Goal: Task Accomplishment & Management: Manage account settings

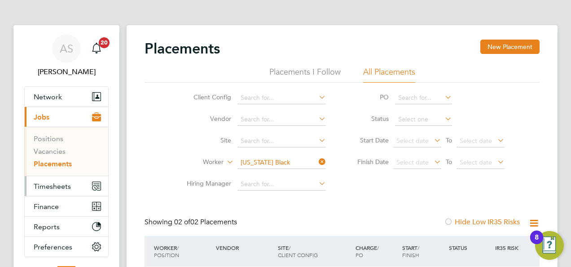
click at [66, 183] on span "Timesheets" at bounding box center [52, 186] width 37 height 9
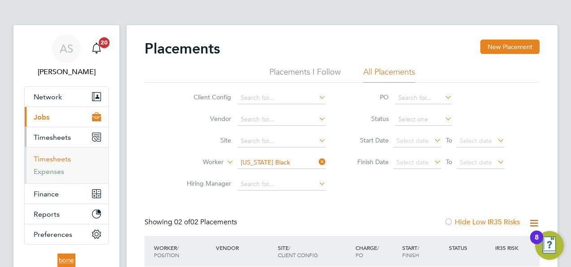
click at [66, 156] on link "Timesheets" at bounding box center [52, 158] width 37 height 9
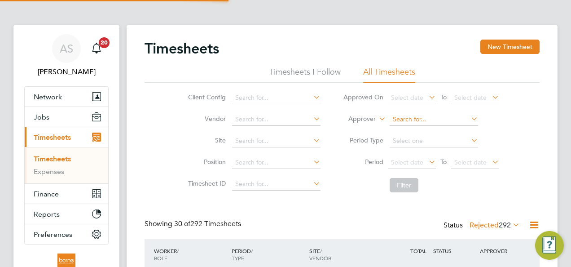
scroll to position [22, 78]
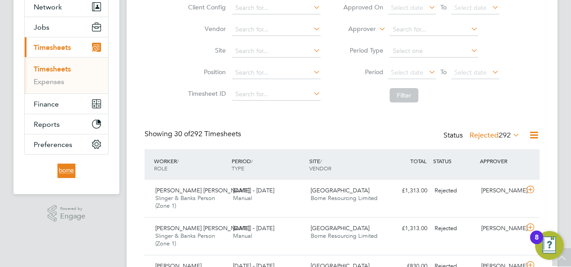
click at [511, 133] on icon at bounding box center [511, 134] width 0 height 13
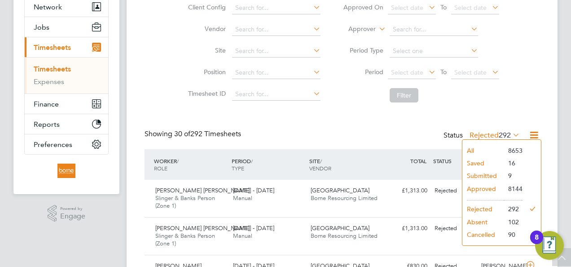
click at [473, 150] on li "All" at bounding box center [482, 150] width 41 height 13
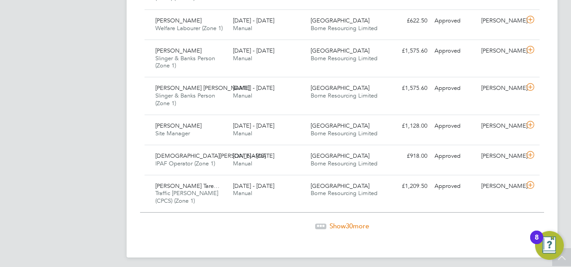
click at [338, 221] on span "Show 30 more" at bounding box center [350, 225] width 40 height 9
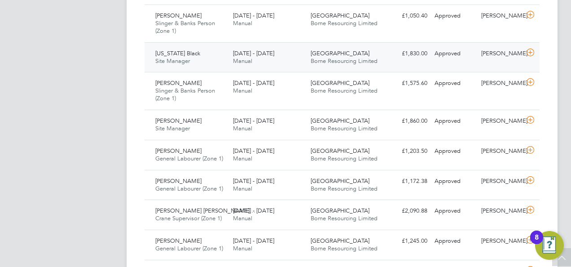
click at [286, 53] on div "15 - 21 Sep 2025 Manual" at bounding box center [268, 57] width 78 height 22
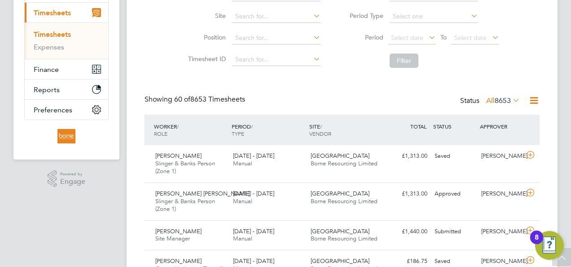
scroll to position [0, 0]
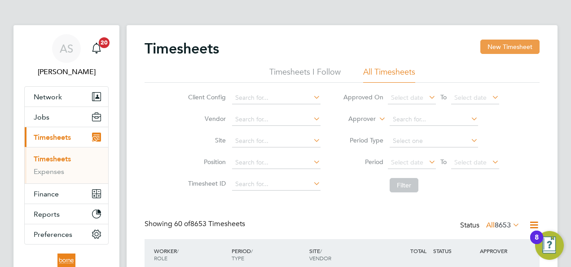
click at [504, 47] on button "New Timesheet" at bounding box center [509, 47] width 59 height 14
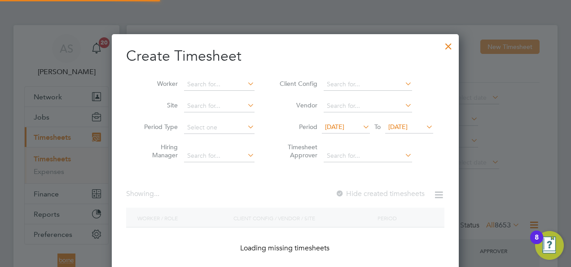
scroll to position [797, 347]
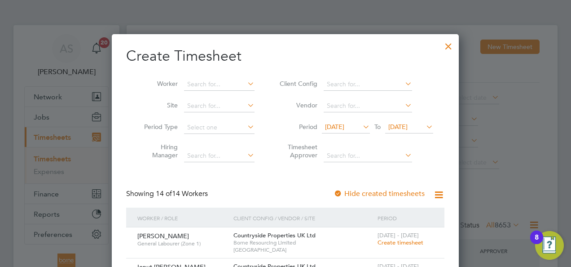
click at [408, 126] on span "16 Sep 2025" at bounding box center [397, 127] width 19 height 8
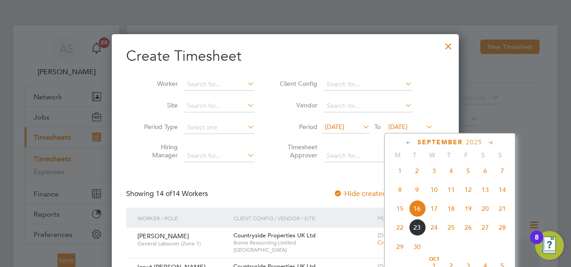
click at [503, 211] on span "21" at bounding box center [502, 208] width 17 height 17
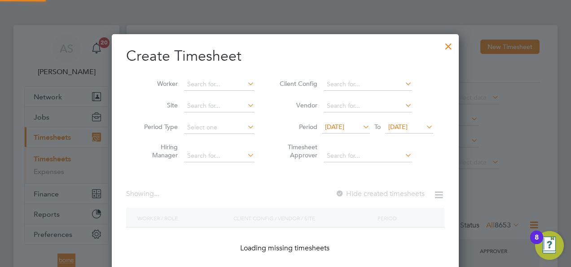
scroll to position [797, 347]
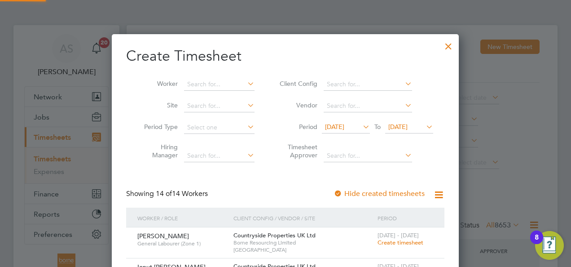
click at [346, 122] on span "09 Sep 2025" at bounding box center [346, 127] width 48 height 12
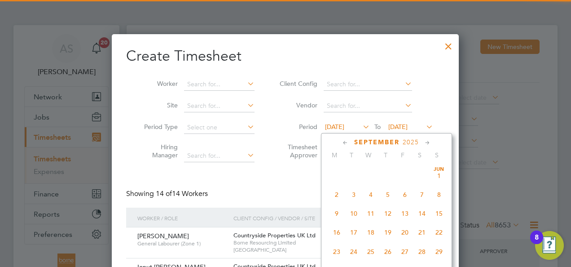
scroll to position [289, 0]
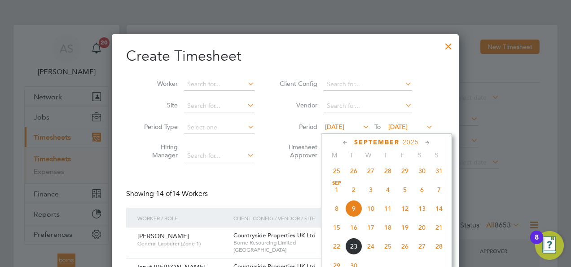
click at [335, 233] on span "15" at bounding box center [336, 227] width 17 height 17
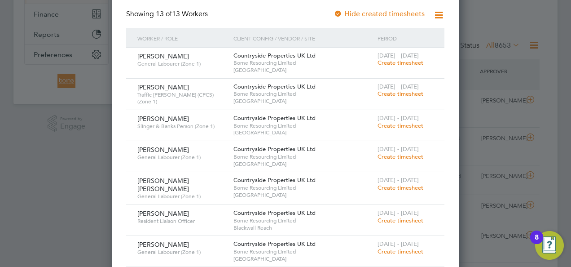
scroll to position [224, 0]
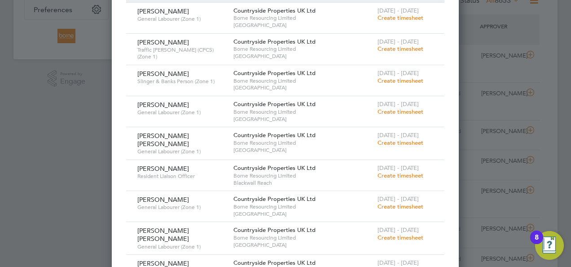
click at [201, 110] on span "General Labourer (Zone 1)" at bounding box center [181, 112] width 89 height 7
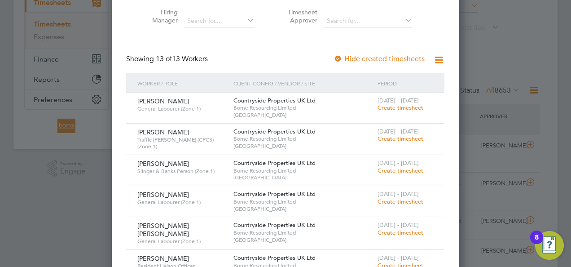
scroll to position [0, 0]
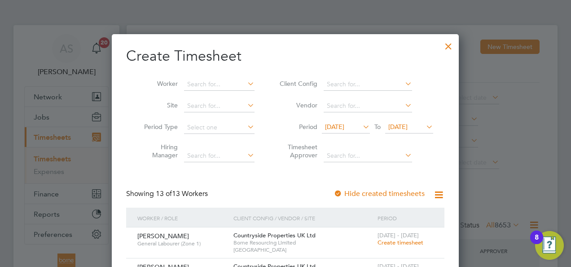
click at [452, 45] on div at bounding box center [448, 44] width 16 height 16
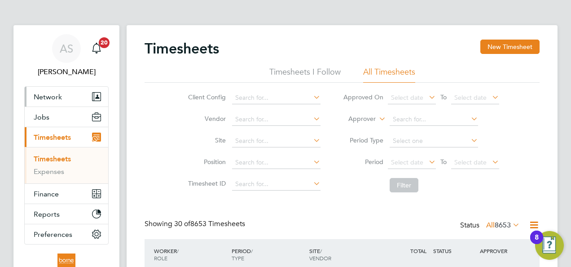
scroll to position [22, 78]
click at [47, 94] on span "Network" at bounding box center [48, 96] width 28 height 9
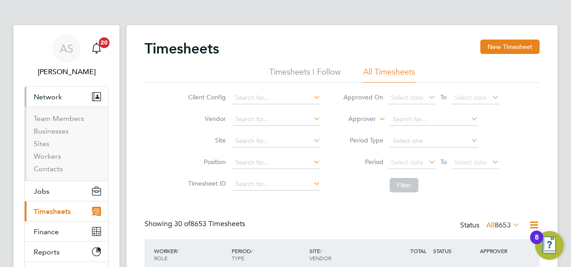
click at [49, 94] on span "Network" at bounding box center [48, 96] width 28 height 9
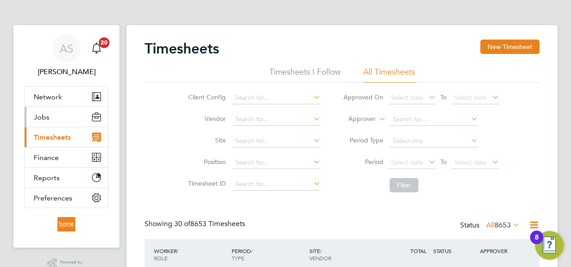
click at [47, 118] on span "Jobs" at bounding box center [42, 117] width 16 height 9
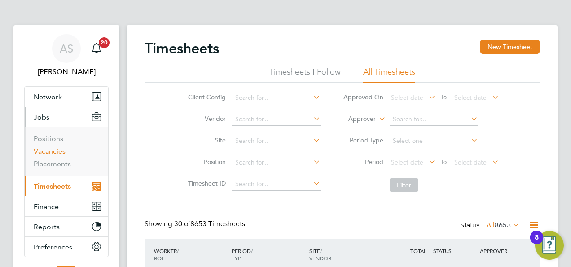
click at [58, 150] on link "Vacancies" at bounding box center [50, 151] width 32 height 9
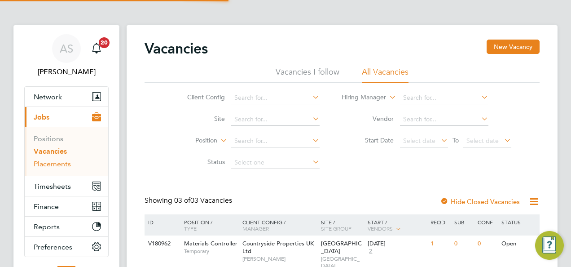
click at [61, 162] on link "Placements" at bounding box center [52, 163] width 37 height 9
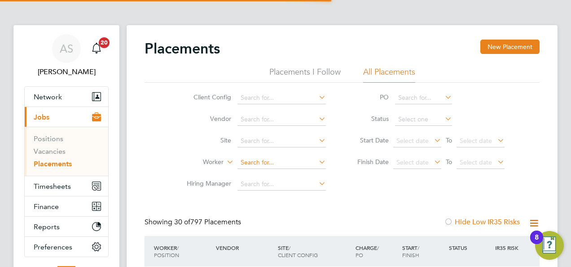
click at [252, 160] on input at bounding box center [282, 162] width 88 height 13
click at [290, 170] on li "Shek ai Lebron Diedrick" at bounding box center [282, 174] width 89 height 12
type input "Shekai Lebron Diedrick"
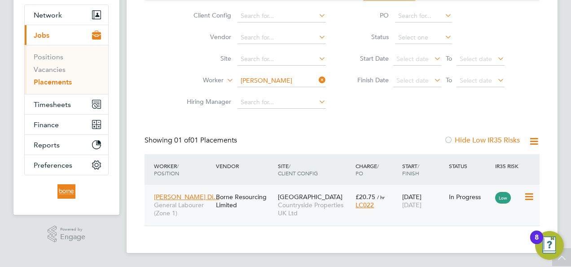
click at [340, 203] on span "Countryside Properties UK Ltd" at bounding box center [314, 209] width 73 height 16
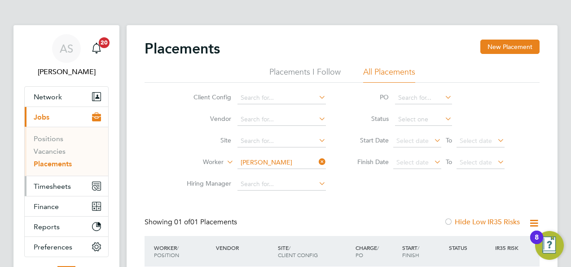
click at [61, 186] on span "Timesheets" at bounding box center [52, 186] width 37 height 9
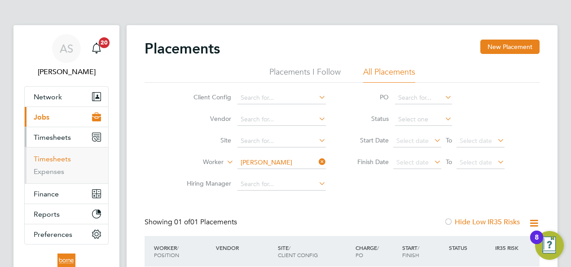
click at [66, 157] on link "Timesheets" at bounding box center [52, 158] width 37 height 9
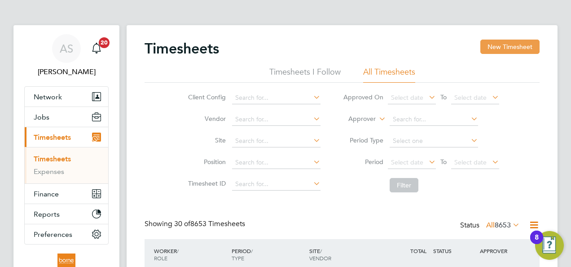
click at [496, 44] on button "New Timesheet" at bounding box center [509, 47] width 59 height 14
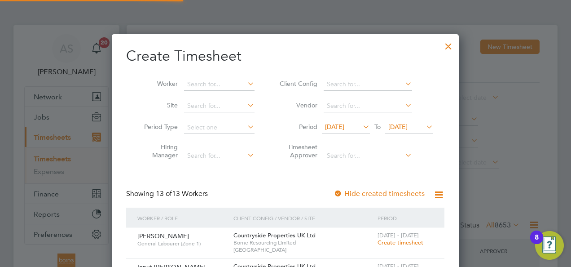
click at [403, 123] on span "16 Sep 2025" at bounding box center [397, 127] width 19 height 8
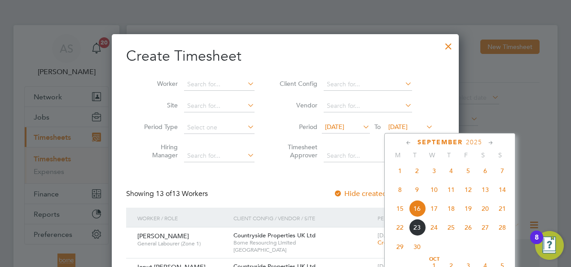
click at [504, 211] on span "21" at bounding box center [502, 208] width 17 height 17
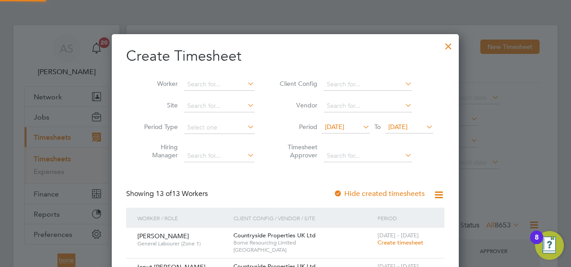
click at [347, 122] on span "09 Sep 2025" at bounding box center [346, 127] width 48 height 12
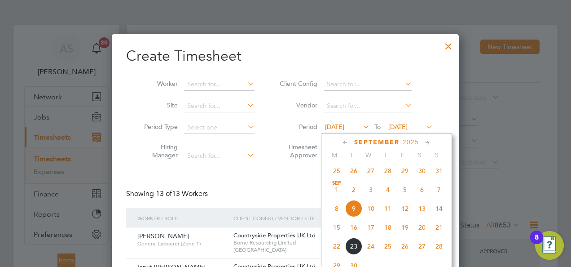
click at [340, 232] on span "15" at bounding box center [336, 227] width 17 height 17
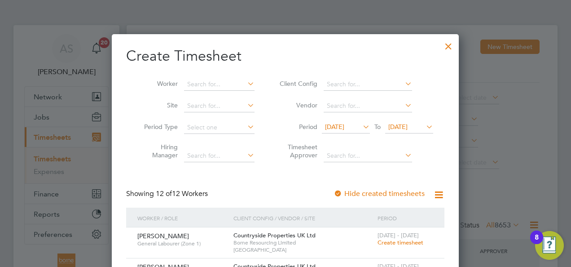
click at [447, 48] on div at bounding box center [448, 44] width 16 height 16
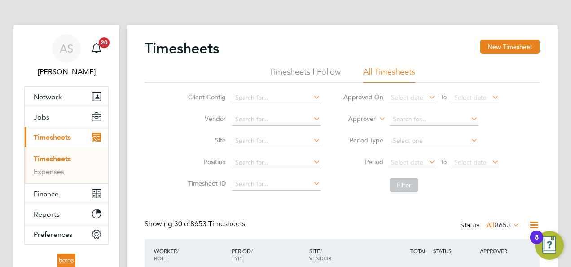
scroll to position [22, 78]
click at [44, 114] on span "Jobs" at bounding box center [42, 117] width 16 height 9
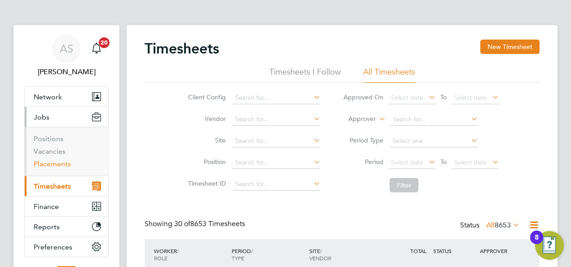
click at [52, 160] on link "Placements" at bounding box center [52, 163] width 37 height 9
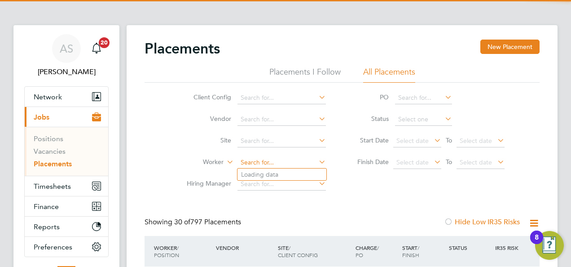
click at [276, 163] on input at bounding box center [282, 162] width 88 height 13
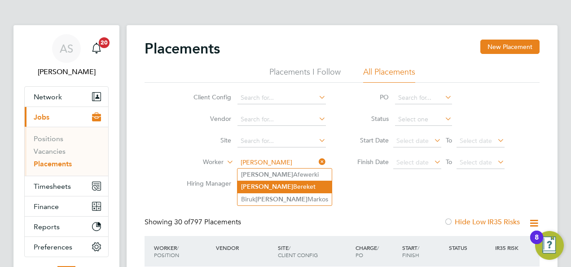
click at [282, 183] on li "Dawit Bereket" at bounding box center [285, 186] width 94 height 12
type input "Dawit Bereket"
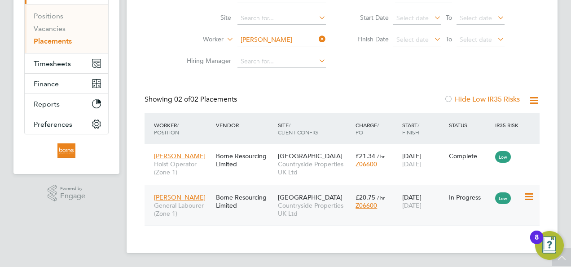
click at [356, 202] on span "Z06600" at bounding box center [367, 205] width 22 height 8
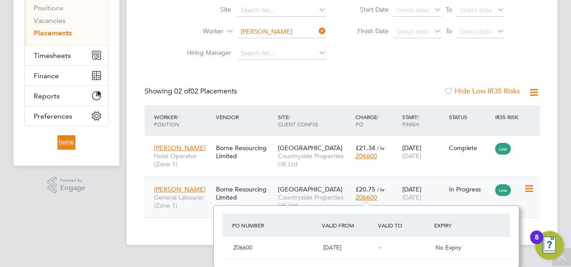
click at [329, 187] on span "Cambridge Road Estate" at bounding box center [310, 189] width 65 height 8
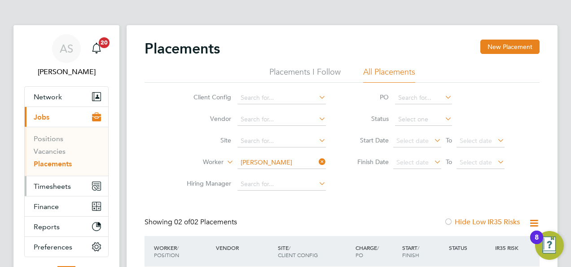
click at [66, 178] on button "Timesheets" at bounding box center [67, 186] width 84 height 20
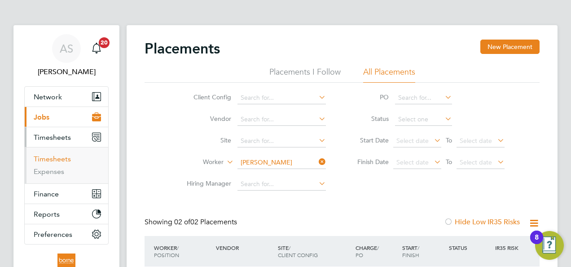
click at [60, 158] on link "Timesheets" at bounding box center [52, 158] width 37 height 9
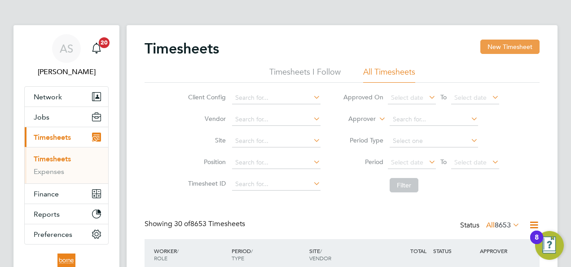
click at [511, 47] on button "New Timesheet" at bounding box center [509, 47] width 59 height 14
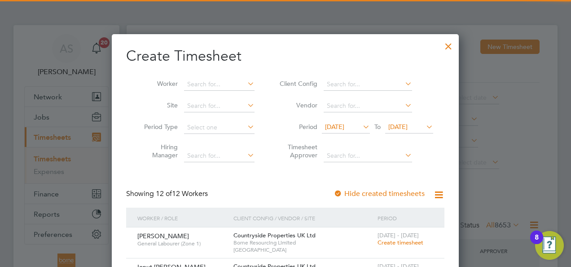
click at [408, 124] on span "16 Sep 2025" at bounding box center [397, 127] width 19 height 8
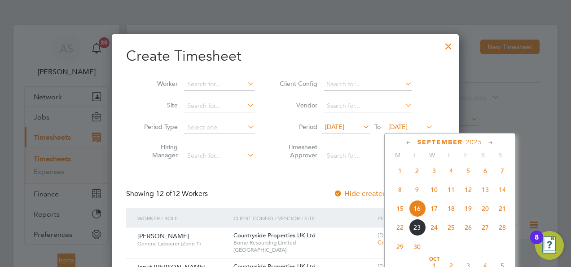
click at [501, 212] on span "21" at bounding box center [502, 208] width 17 height 17
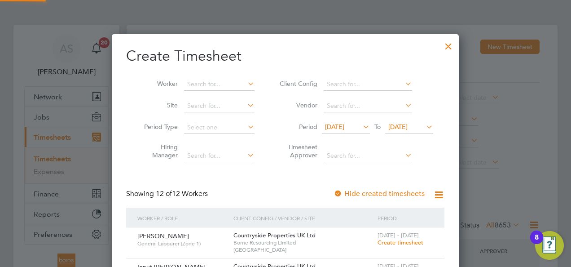
click at [344, 128] on span "09 Sep 2025" at bounding box center [334, 127] width 19 height 8
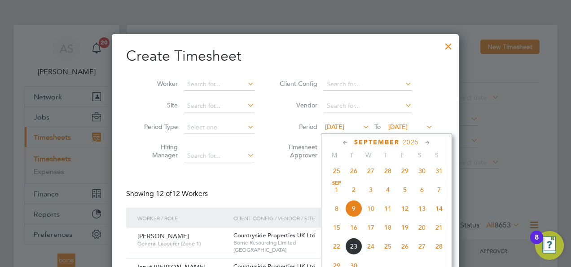
click at [336, 231] on span "15" at bounding box center [336, 227] width 17 height 17
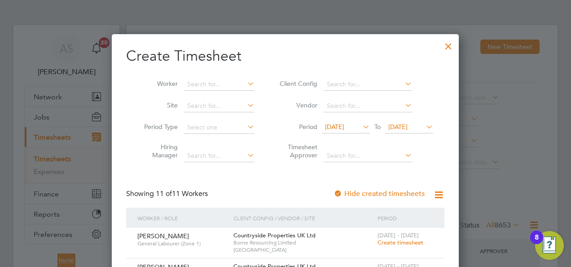
click at [449, 46] on div at bounding box center [448, 44] width 16 height 16
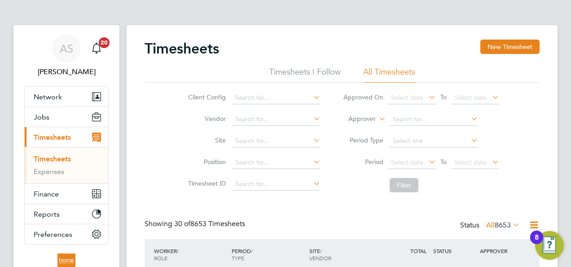
scroll to position [22, 78]
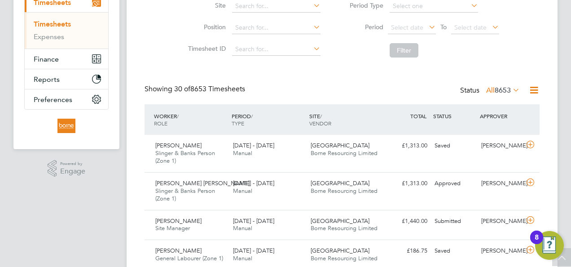
click at [358, 59] on li "Filter" at bounding box center [421, 50] width 179 height 23
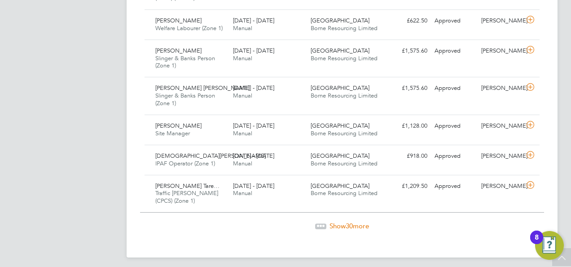
click at [352, 221] on span "30" at bounding box center [349, 225] width 7 height 9
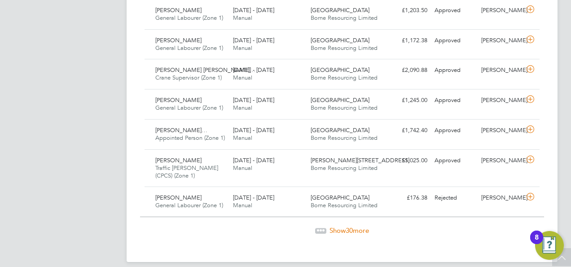
click at [350, 226] on span "30" at bounding box center [349, 230] width 7 height 9
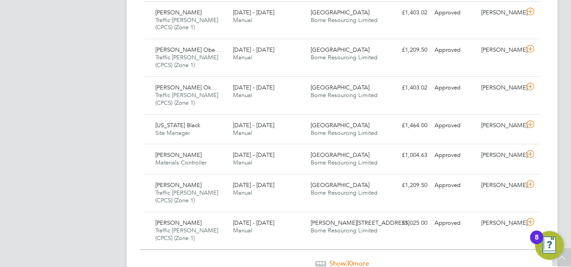
click at [350, 259] on span "30" at bounding box center [349, 263] width 7 height 9
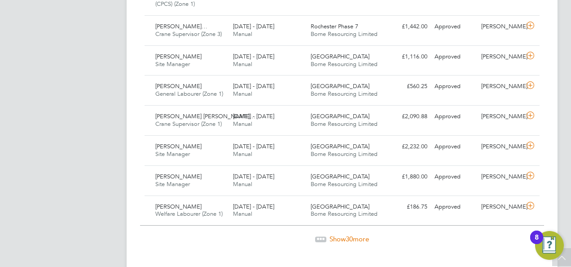
click at [352, 234] on span "30" at bounding box center [349, 238] width 7 height 9
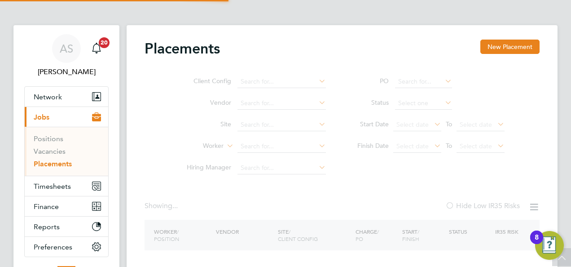
type input "Dawit Bereket"
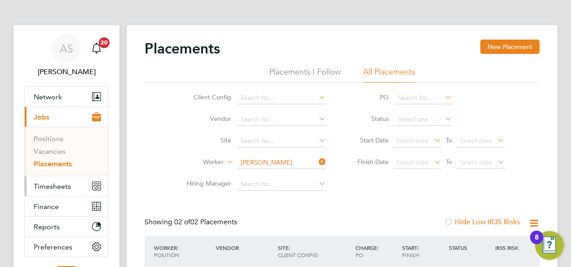
click at [49, 185] on span "Timesheets" at bounding box center [52, 186] width 37 height 9
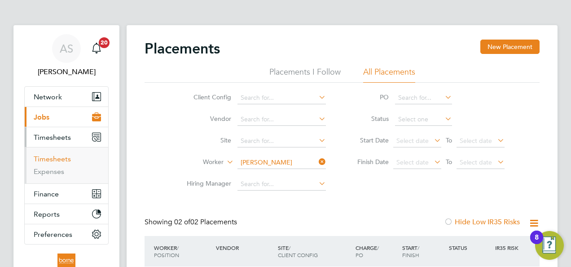
click at [60, 161] on link "Timesheets" at bounding box center [52, 158] width 37 height 9
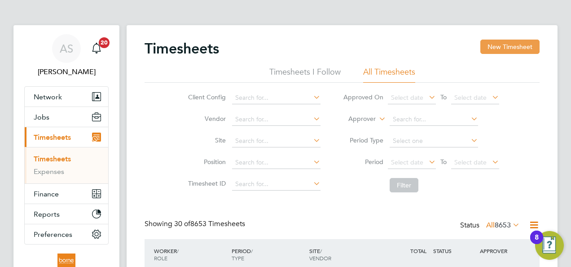
click at [515, 48] on button "New Timesheet" at bounding box center [509, 47] width 59 height 14
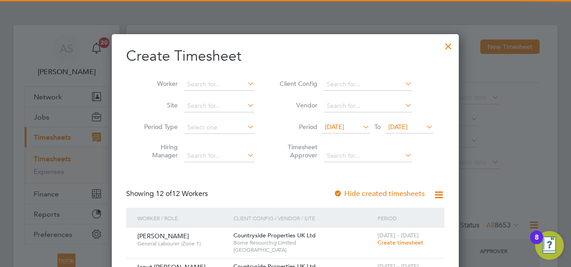
click at [408, 128] on span "16 Sep 2025" at bounding box center [397, 127] width 19 height 8
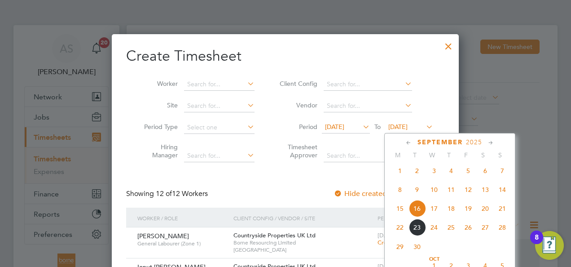
click at [505, 211] on span "21" at bounding box center [502, 208] width 17 height 17
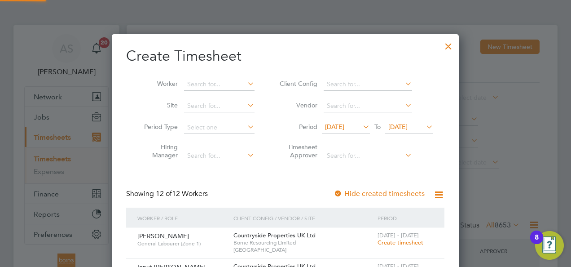
click at [344, 124] on span "09 Sep 2025" at bounding box center [334, 127] width 19 height 8
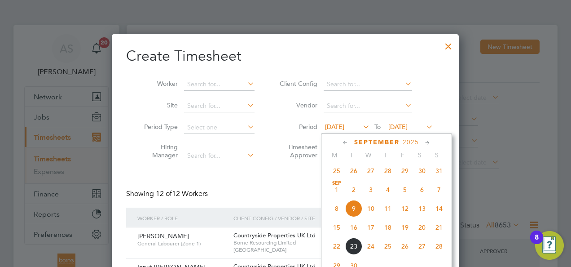
click at [339, 231] on span "15" at bounding box center [336, 227] width 17 height 17
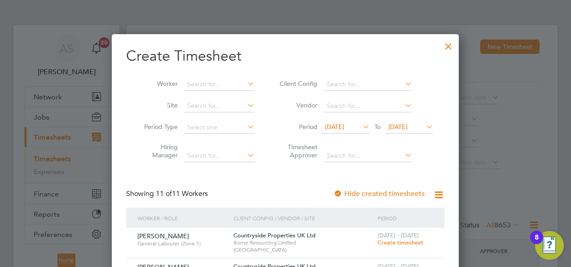
drag, startPoint x: 449, startPoint y: 42, endPoint x: 149, endPoint y: 88, distance: 303.4
click at [448, 42] on div at bounding box center [448, 44] width 16 height 16
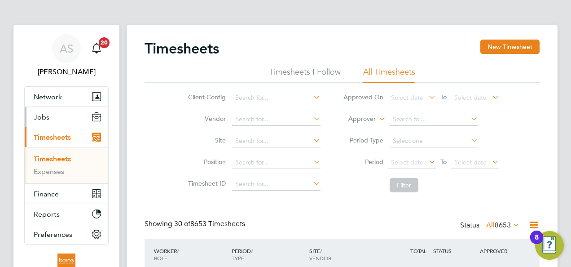
scroll to position [22, 78]
click at [47, 113] on span "Jobs" at bounding box center [42, 117] width 16 height 9
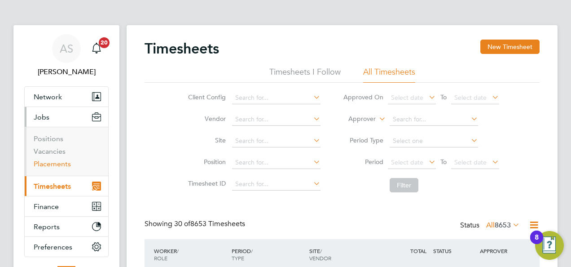
click at [58, 163] on link "Placements" at bounding box center [52, 163] width 37 height 9
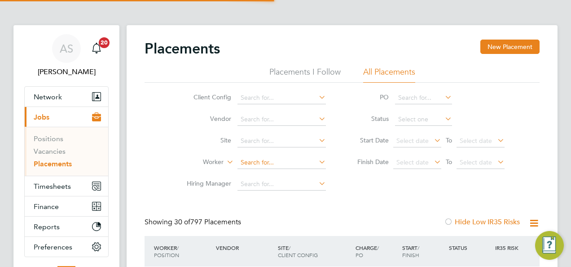
click at [262, 156] on li "Worker" at bounding box center [252, 163] width 169 height 22
click at [263, 164] on input at bounding box center [282, 162] width 88 height 13
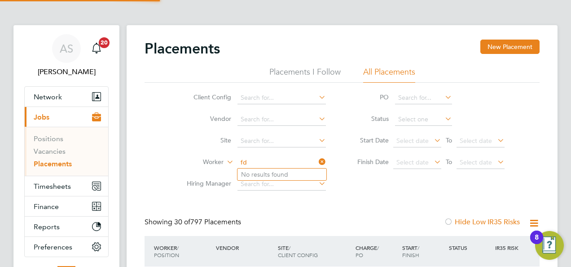
type input "f"
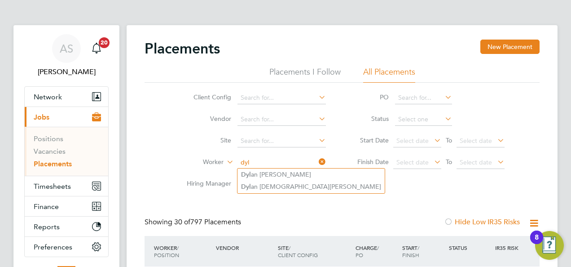
click at [263, 164] on input "dyl" at bounding box center [282, 162] width 88 height 13
click at [263, 167] on input "dyl" at bounding box center [282, 162] width 88 height 13
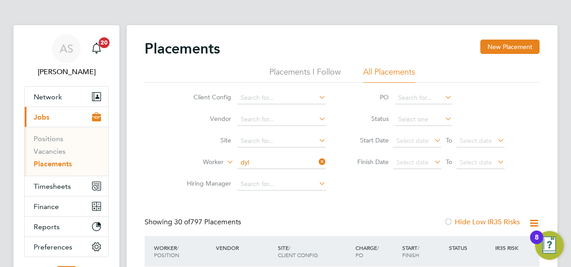
click at [265, 175] on li "Dyl an Collins" at bounding box center [311, 174] width 147 height 12
type input "Dylan Collins"
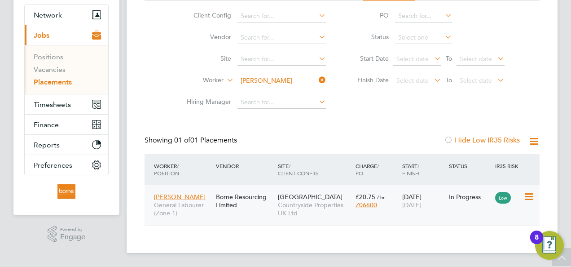
click at [320, 203] on span "Countryside Properties UK Ltd" at bounding box center [314, 209] width 73 height 16
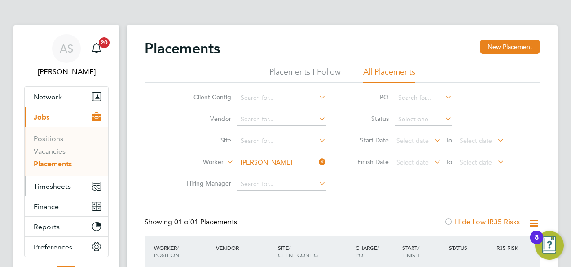
click at [49, 185] on span "Timesheets" at bounding box center [52, 186] width 37 height 9
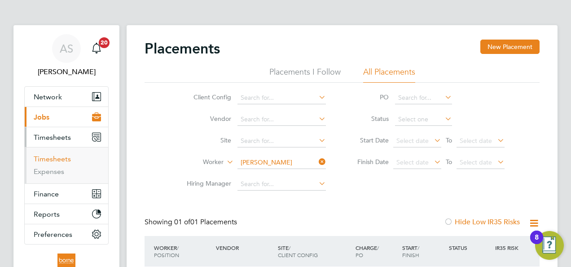
click at [61, 157] on link "Timesheets" at bounding box center [52, 158] width 37 height 9
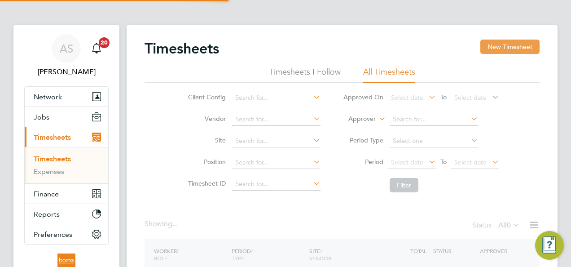
click at [512, 44] on button "New Timesheet" at bounding box center [509, 47] width 59 height 14
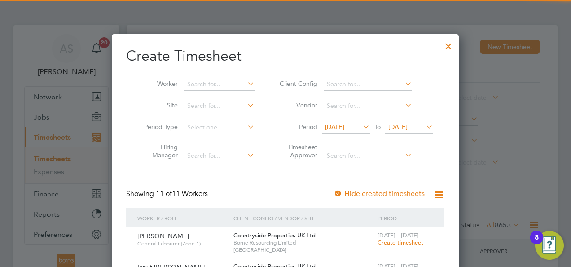
click at [408, 128] on span "16 Sep 2025" at bounding box center [397, 127] width 19 height 8
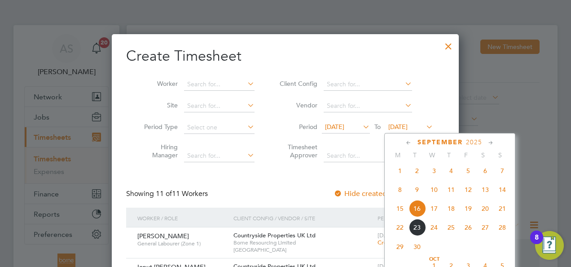
click at [504, 211] on span "21" at bounding box center [502, 208] width 17 height 17
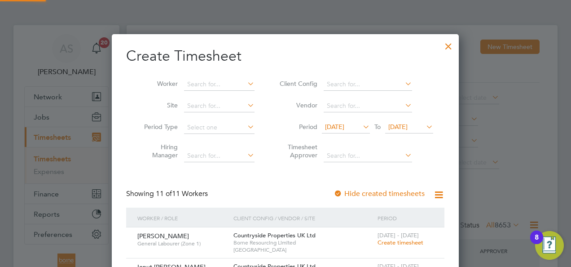
click at [344, 125] on span "09 Sep 2025" at bounding box center [334, 127] width 19 height 8
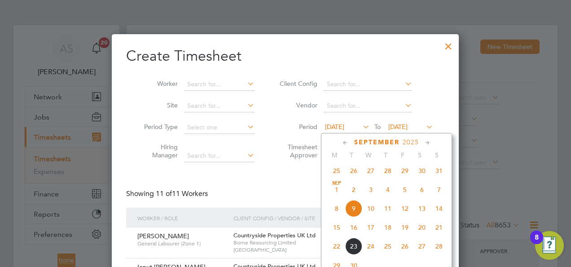
click at [341, 232] on span "15" at bounding box center [336, 227] width 17 height 17
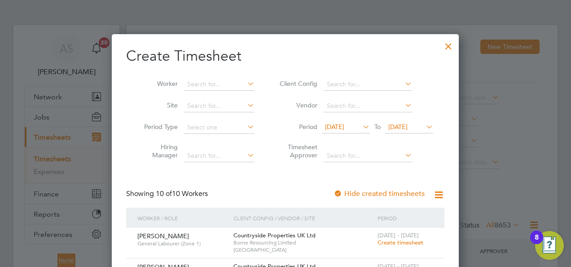
drag, startPoint x: 450, startPoint y: 44, endPoint x: 122, endPoint y: 103, distance: 333.9
click at [450, 44] on div at bounding box center [448, 44] width 16 height 16
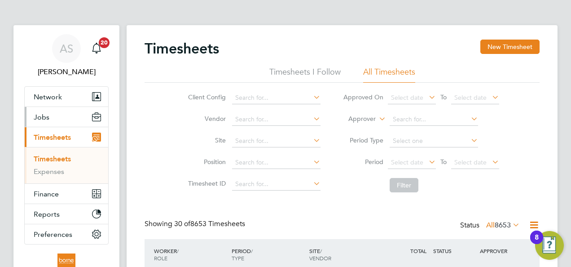
click at [44, 113] on span "Jobs" at bounding box center [42, 117] width 16 height 9
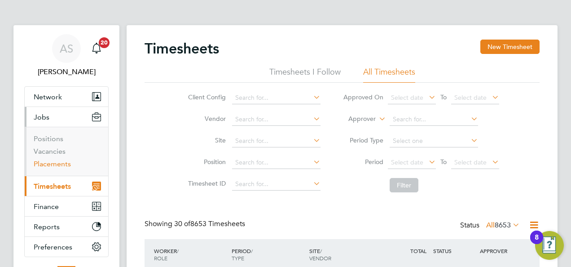
click at [58, 164] on link "Placements" at bounding box center [52, 163] width 37 height 9
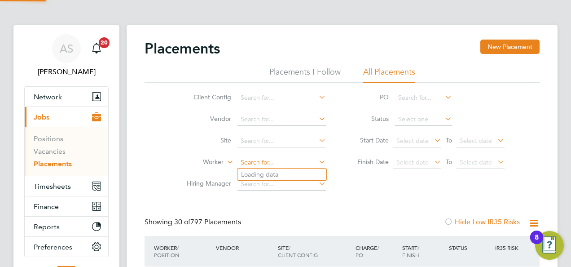
click at [271, 158] on input at bounding box center [282, 162] width 88 height 13
click at [284, 185] on li "Sami Mohamed Mamoun Abdalla" at bounding box center [320, 186] width 164 height 12
type input "Sami Mohamed Mamoun Abdalla"
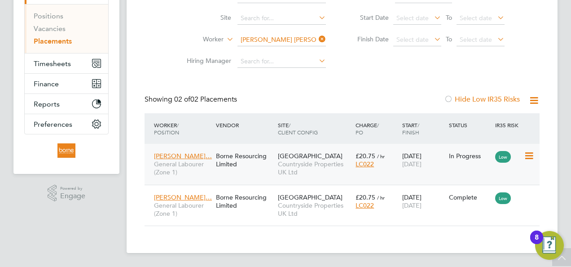
click at [356, 175] on div "Sami Mohamed… General Labourer (Zone 1) Borne Resourcing Limited Northwick Park…" at bounding box center [342, 164] width 395 height 41
click at [321, 167] on span "Countryside Properties UK Ltd" at bounding box center [314, 168] width 73 height 16
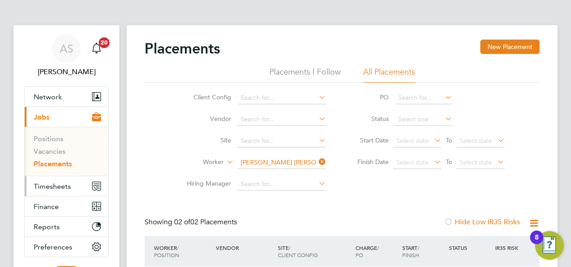
click at [42, 179] on button "Timesheets" at bounding box center [67, 186] width 84 height 20
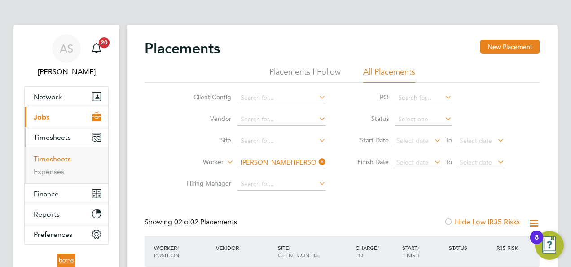
click at [57, 157] on link "Timesheets" at bounding box center [52, 158] width 37 height 9
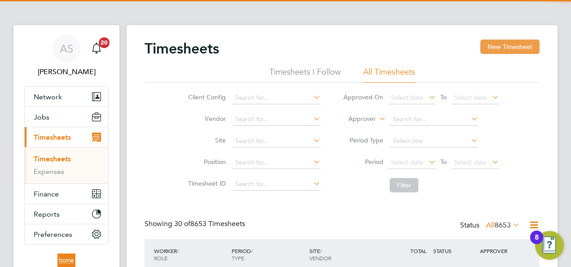
click at [502, 45] on button "New Timesheet" at bounding box center [509, 47] width 59 height 14
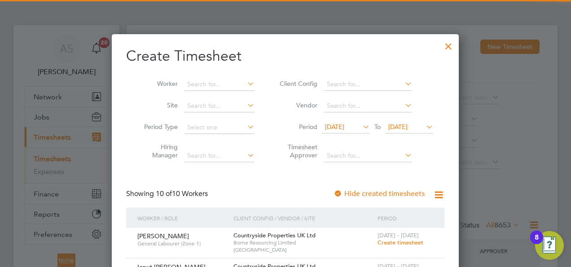
click at [408, 126] on span "16 Sep 2025" at bounding box center [397, 127] width 19 height 8
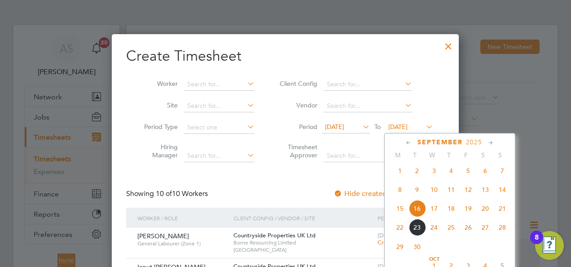
click at [498, 211] on span "21" at bounding box center [502, 208] width 17 height 17
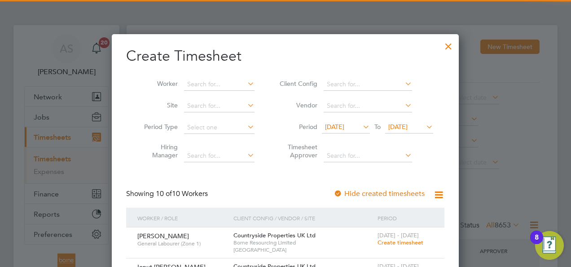
click at [351, 120] on li "Period 09 Sep 2025 To 21 Sep 2025" at bounding box center [355, 128] width 179 height 22
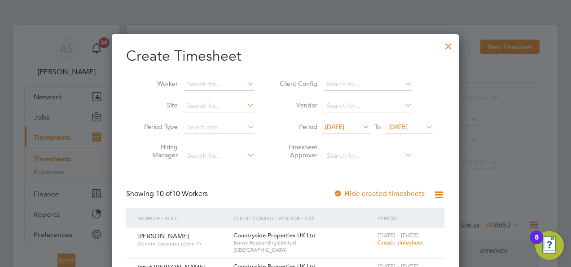
click at [344, 128] on span "09 Sep 2025" at bounding box center [334, 127] width 19 height 8
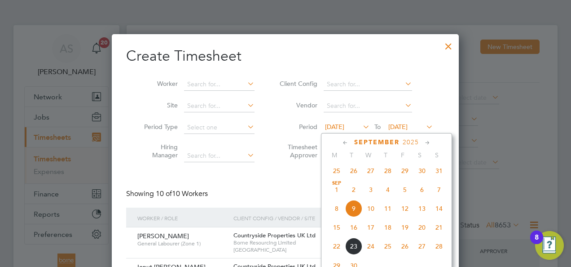
click at [336, 234] on span "15" at bounding box center [336, 227] width 17 height 17
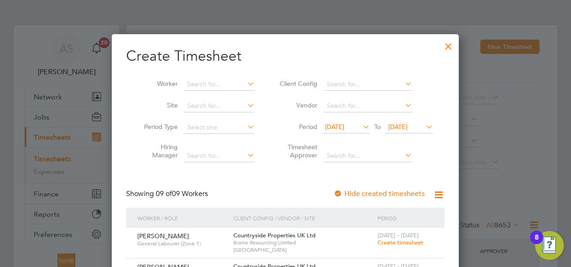
click at [445, 45] on div at bounding box center [448, 44] width 16 height 16
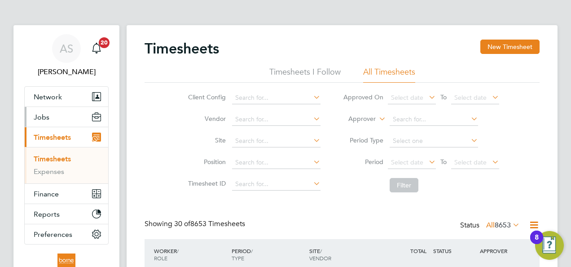
click at [46, 114] on span "Jobs" at bounding box center [42, 117] width 16 height 9
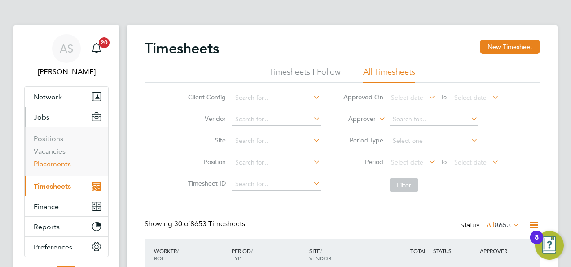
click at [57, 164] on link "Placements" at bounding box center [52, 163] width 37 height 9
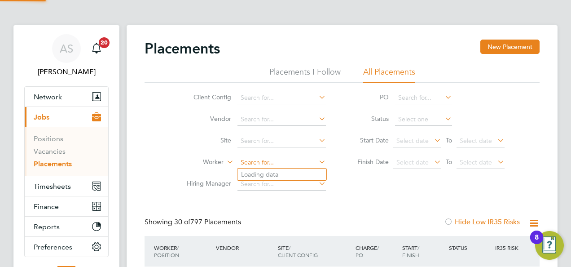
click at [284, 162] on input at bounding box center [282, 162] width 88 height 13
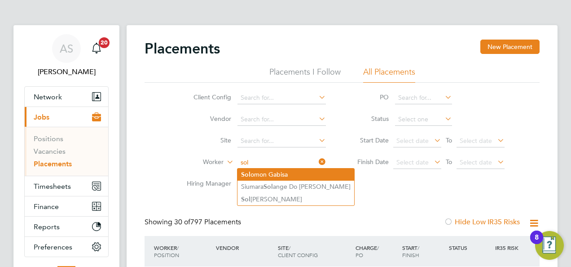
click at [284, 172] on li "Sol omon Gabisa" at bounding box center [296, 174] width 117 height 12
type input "Solomon Gabisa"
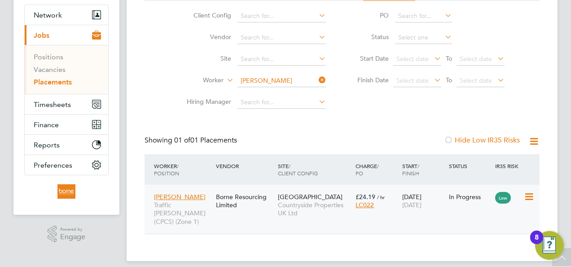
click at [403, 211] on div "04 Aug 2025 30 Sep 2025" at bounding box center [423, 200] width 47 height 25
click at [68, 103] on span "Timesheets" at bounding box center [52, 104] width 37 height 9
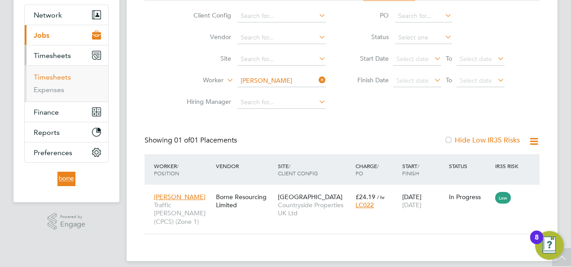
click at [61, 76] on link "Timesheets" at bounding box center [52, 77] width 37 height 9
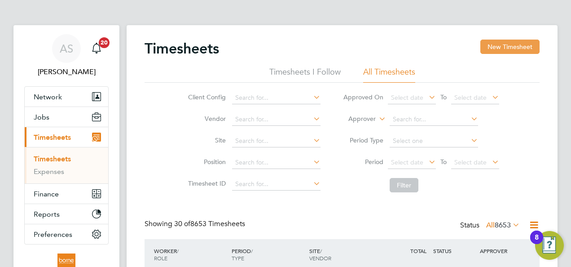
click at [503, 48] on button "New Timesheet" at bounding box center [509, 47] width 59 height 14
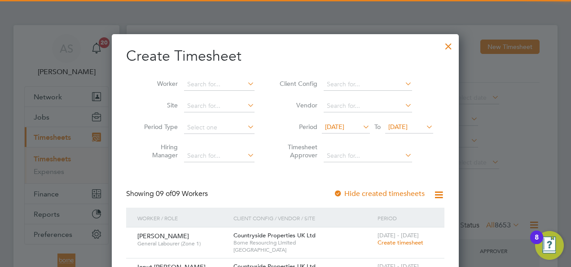
click at [408, 126] on span "16 Sep 2025" at bounding box center [397, 127] width 19 height 8
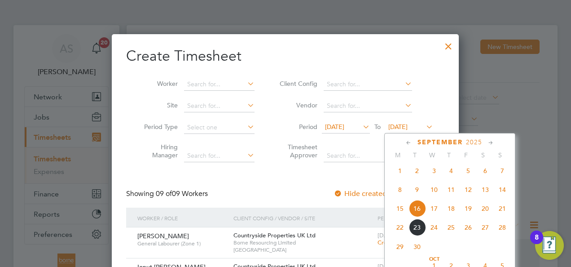
drag, startPoint x: 502, startPoint y: 211, endPoint x: 494, endPoint y: 201, distance: 13.4
click at [502, 211] on span "21" at bounding box center [502, 208] width 17 height 17
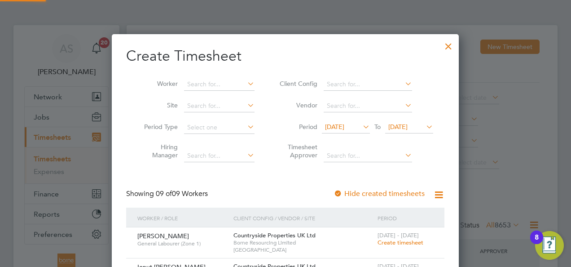
click at [340, 120] on li "Period 09 Sep 2025 To 21 Sep 2025" at bounding box center [355, 128] width 179 height 22
click at [344, 124] on span "09 Sep 2025" at bounding box center [334, 127] width 19 height 8
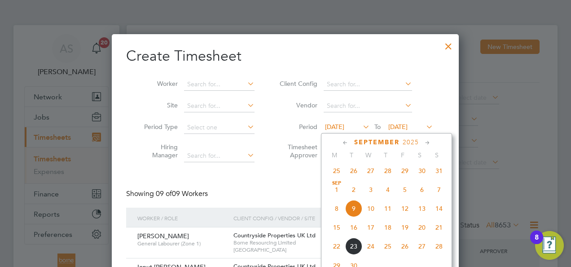
click at [338, 231] on span "15" at bounding box center [336, 227] width 17 height 17
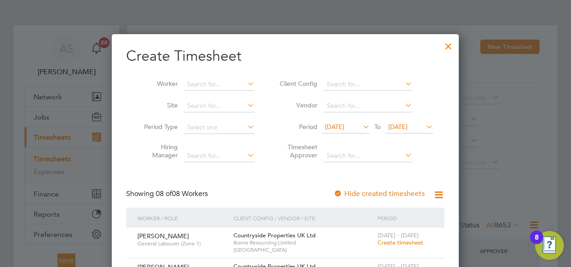
click at [447, 43] on div at bounding box center [448, 44] width 16 height 16
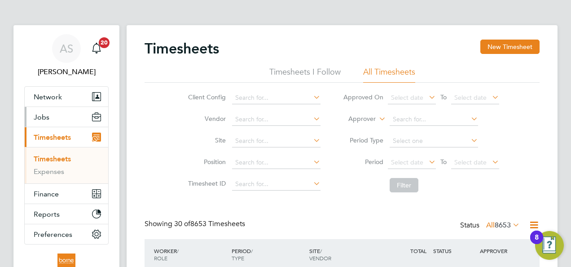
click at [48, 118] on span "Jobs" at bounding box center [42, 117] width 16 height 9
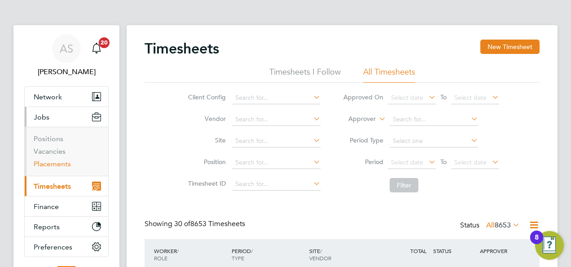
click at [55, 160] on link "Placements" at bounding box center [52, 163] width 37 height 9
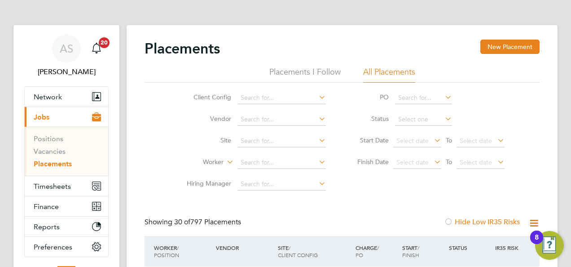
click at [259, 156] on li "Worker" at bounding box center [252, 163] width 169 height 22
click at [264, 162] on input at bounding box center [282, 162] width 88 height 13
click at [273, 207] on li "Val entin Pislaru" at bounding box center [308, 211] width 141 height 12
type input "Valentin Pislaru"
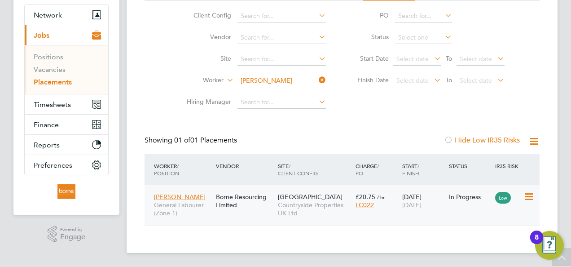
click at [383, 204] on div "LC022" at bounding box center [377, 205] width 42 height 8
click at [51, 107] on span "Timesheets" at bounding box center [52, 104] width 37 height 9
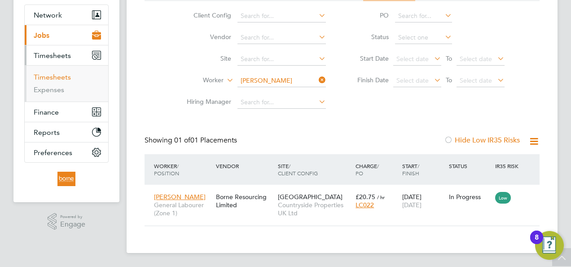
click at [56, 74] on link "Timesheets" at bounding box center [52, 77] width 37 height 9
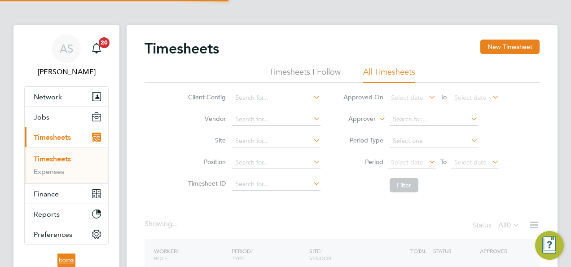
click at [494, 35] on div "Timesheets New Timesheet Timesheets I Follow All Timesheets Client Config Vendo…" at bounding box center [342, 177] width 431 height 304
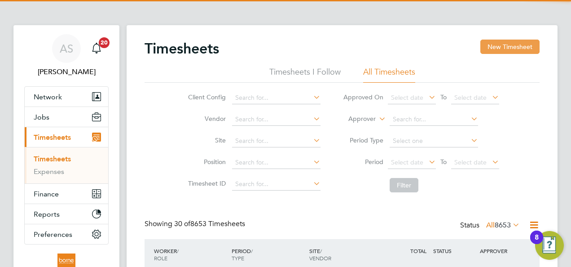
click at [499, 44] on button "New Timesheet" at bounding box center [509, 47] width 59 height 14
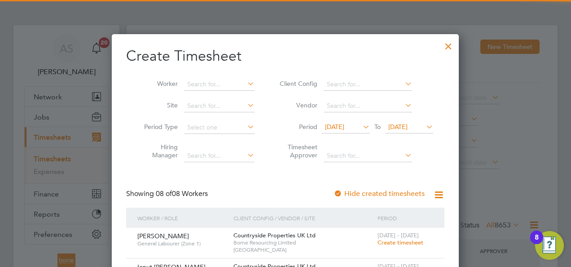
click at [415, 131] on span "16 Sep 2025" at bounding box center [409, 127] width 48 height 12
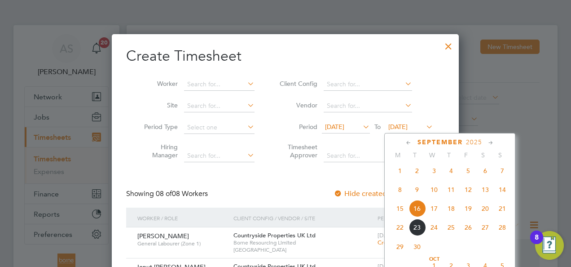
click at [502, 210] on span "21" at bounding box center [502, 208] width 17 height 17
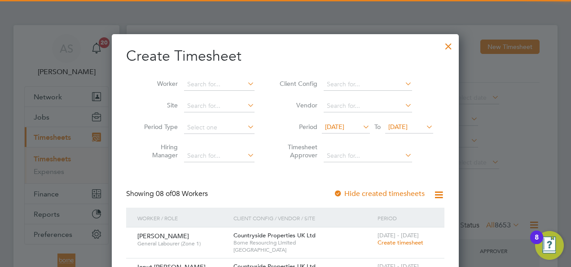
click at [344, 123] on span "09 Sep 2025" at bounding box center [334, 127] width 19 height 8
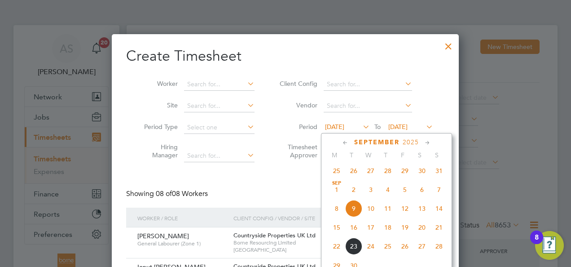
click at [337, 231] on span "15" at bounding box center [336, 227] width 17 height 17
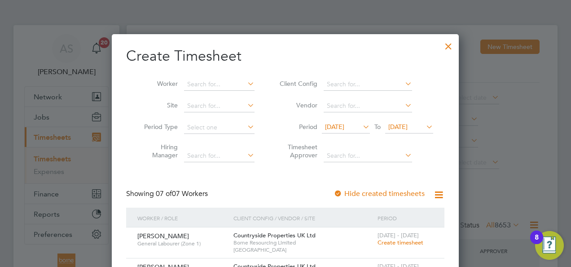
click at [444, 41] on div at bounding box center [448, 44] width 16 height 16
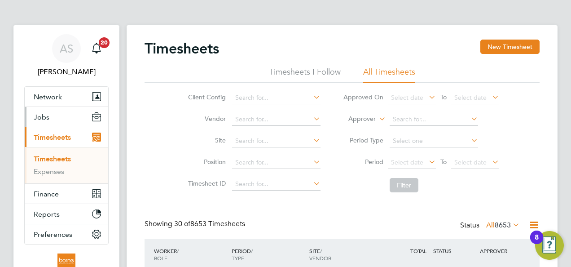
click at [46, 118] on span "Jobs" at bounding box center [42, 117] width 16 height 9
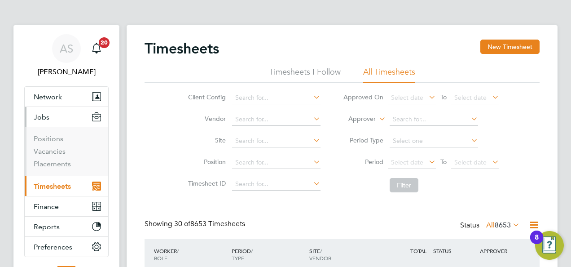
click at [46, 114] on span "Jobs" at bounding box center [42, 117] width 16 height 9
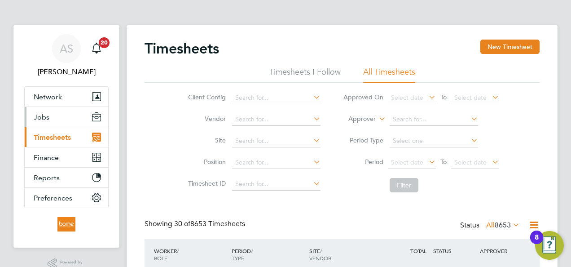
click at [47, 118] on span "Jobs" at bounding box center [42, 117] width 16 height 9
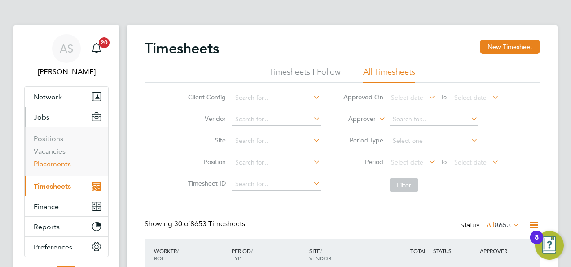
click at [54, 163] on link "Placements" at bounding box center [52, 163] width 37 height 9
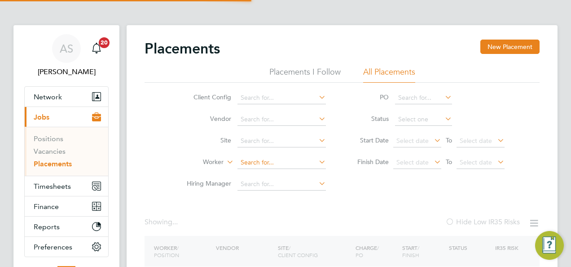
click at [261, 162] on input at bounding box center [282, 162] width 88 height 13
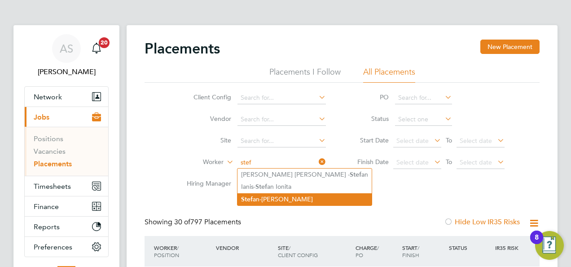
click at [271, 199] on li "Stef an-Liviu Apalaghiei" at bounding box center [305, 199] width 134 height 12
type input "[PERSON_NAME]"
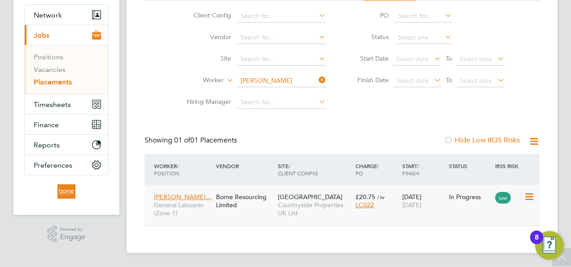
click at [355, 206] on div "£20.75 / hr LC022" at bounding box center [376, 200] width 47 height 25
click at [64, 100] on span "Timesheets" at bounding box center [52, 104] width 37 height 9
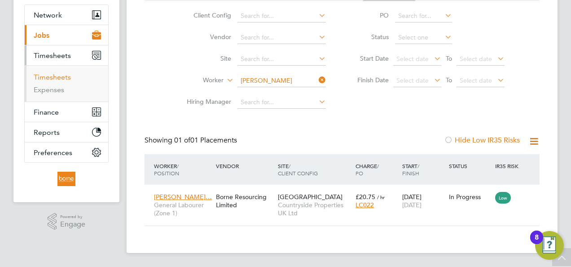
click at [63, 79] on link "Timesheets" at bounding box center [52, 77] width 37 height 9
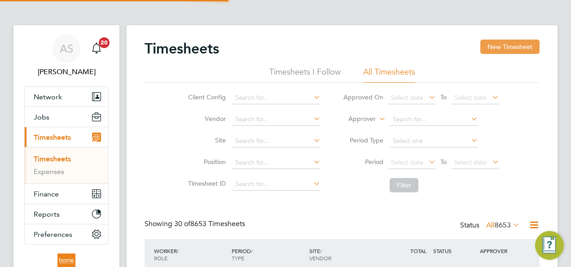
click at [513, 45] on button "New Timesheet" at bounding box center [509, 47] width 59 height 14
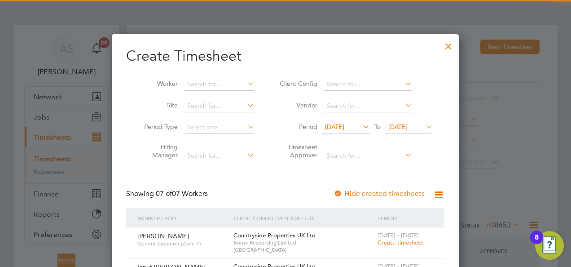
click at [408, 125] on span "16 Sep 2025" at bounding box center [397, 127] width 19 height 8
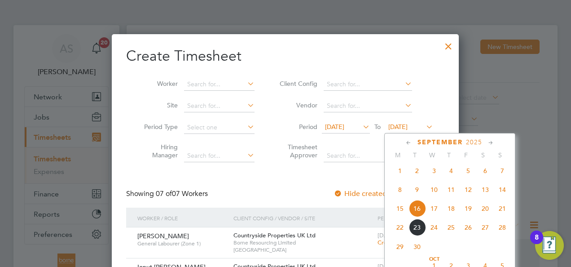
click at [502, 210] on span "21" at bounding box center [502, 208] width 17 height 17
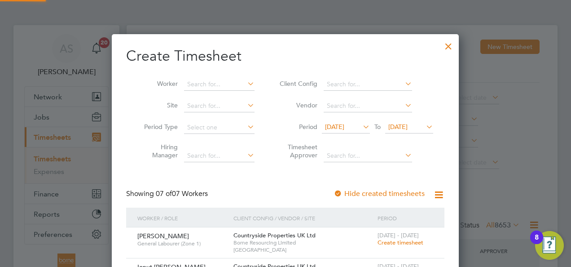
click at [344, 125] on span "09 Sep 2025" at bounding box center [334, 127] width 19 height 8
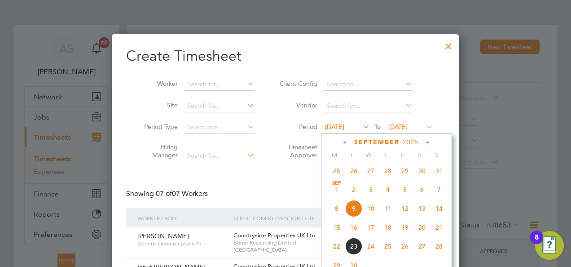
click at [339, 230] on span "15" at bounding box center [336, 227] width 17 height 17
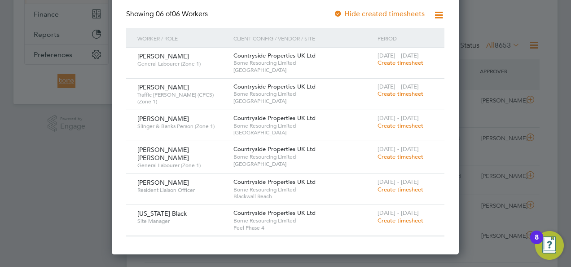
click at [322, 129] on span "[GEOGRAPHIC_DATA]" at bounding box center [303, 132] width 140 height 7
click at [326, 96] on span "Borne Resourcing Limited" at bounding box center [303, 93] width 140 height 7
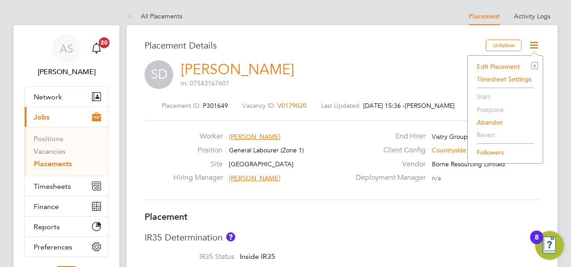
click at [494, 63] on li "Edit Placement e" at bounding box center [505, 66] width 66 height 13
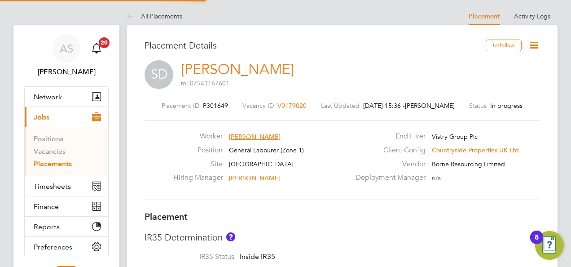
type input "Liam D'unienville"
type input "[DATE]"
type input "08:00"
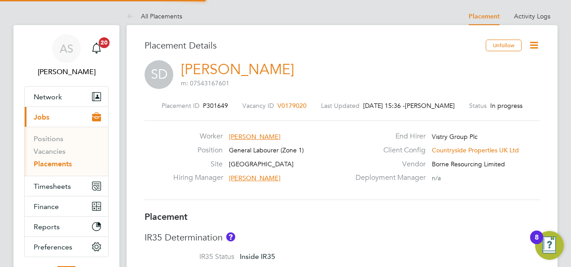
type input "18:00"
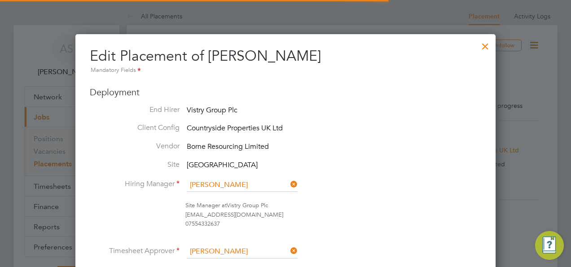
scroll to position [4, 4]
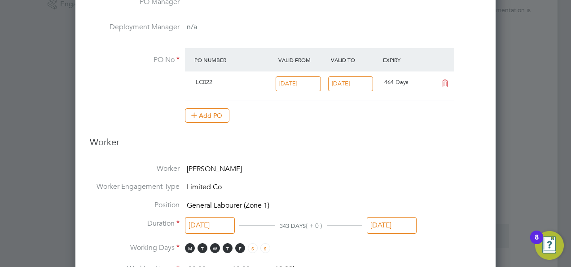
click at [385, 218] on input "[DATE]" at bounding box center [392, 225] width 50 height 17
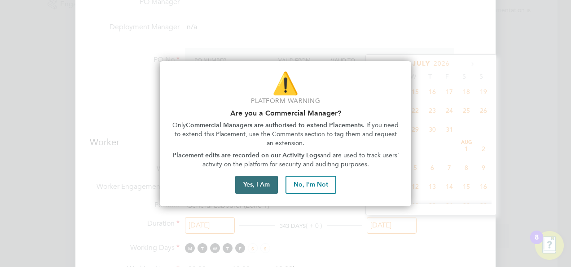
click at [264, 184] on button "Yes, I Am" at bounding box center [256, 185] width 43 height 18
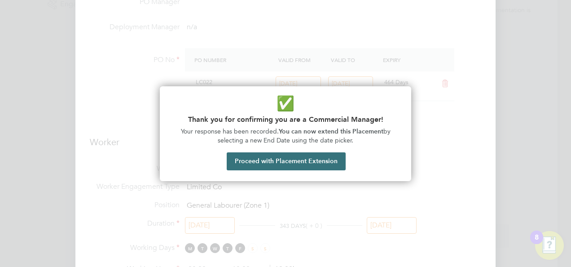
click at [268, 157] on button "Proceed with Placement Extension" at bounding box center [286, 161] width 119 height 18
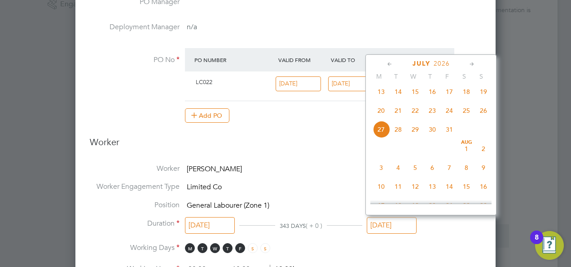
click at [387, 65] on icon at bounding box center [390, 64] width 9 height 10
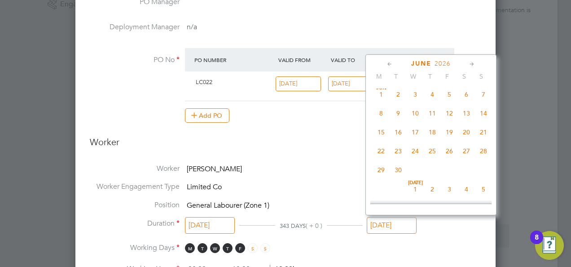
click at [388, 63] on icon at bounding box center [390, 64] width 9 height 10
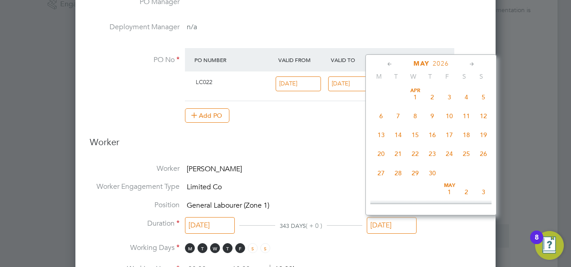
click at [388, 63] on icon at bounding box center [390, 64] width 9 height 10
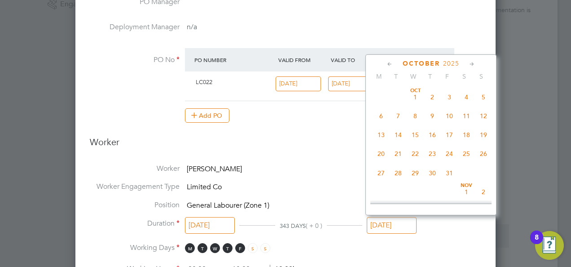
click at [388, 63] on icon at bounding box center [390, 64] width 9 height 10
click at [471, 63] on icon at bounding box center [472, 64] width 9 height 10
click at [483, 98] on span "7" at bounding box center [483, 95] width 17 height 17
type input "07 Sep 2025"
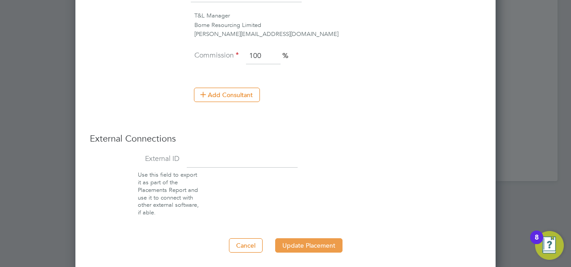
click at [314, 241] on button "Update Placement" at bounding box center [308, 245] width 67 height 14
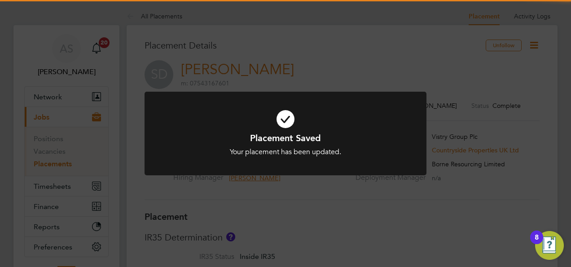
drag, startPoint x: 349, startPoint y: 15, endPoint x: 374, endPoint y: 0, distance: 28.4
click at [349, 15] on div "Placement Saved Your placement has been updated. Cancel Okay" at bounding box center [285, 133] width 571 height 267
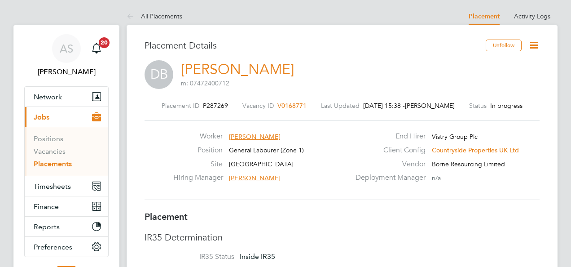
click at [532, 45] on icon at bounding box center [533, 45] width 11 height 11
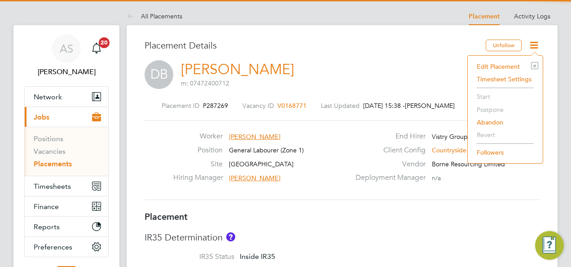
click at [493, 62] on li "Edit Placement e" at bounding box center [505, 66] width 66 height 13
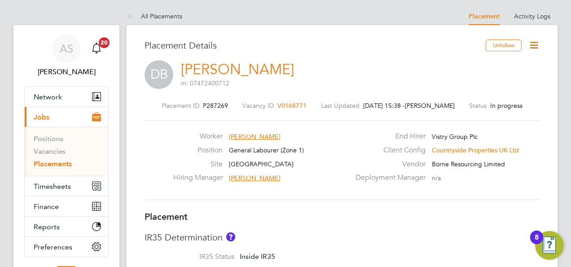
type input "[PERSON_NAME]"
type input "06 May 2025"
type input "[DATE]"
type input "08:00"
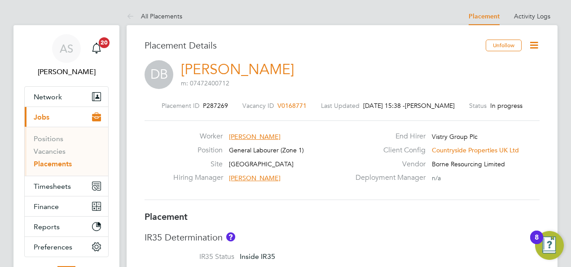
type input "18:00"
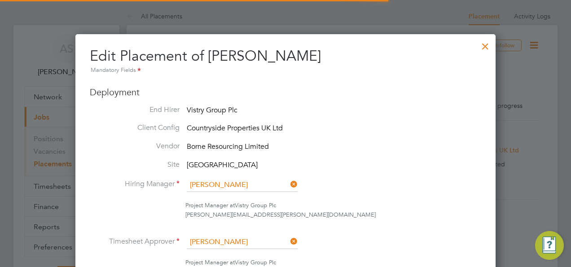
scroll to position [4, 4]
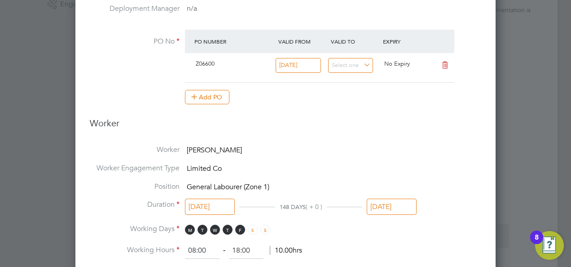
click at [396, 204] on input "[DATE]" at bounding box center [392, 206] width 50 height 17
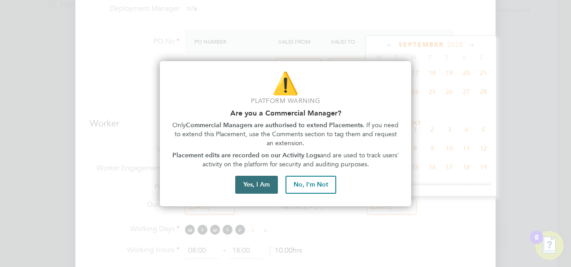
click at [261, 189] on button "Yes, I Am" at bounding box center [256, 185] width 43 height 18
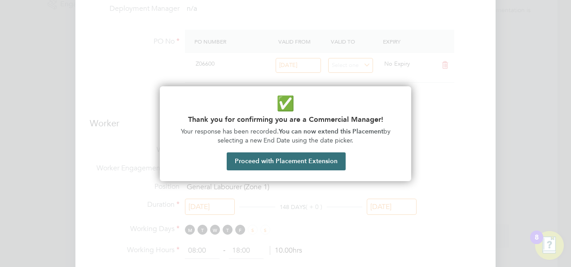
click at [269, 159] on button "Proceed with Placement Extension" at bounding box center [286, 161] width 119 height 18
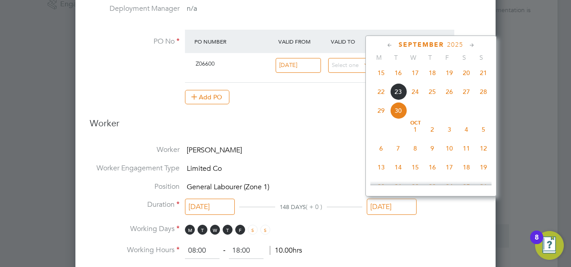
click at [388, 42] on icon at bounding box center [390, 45] width 9 height 10
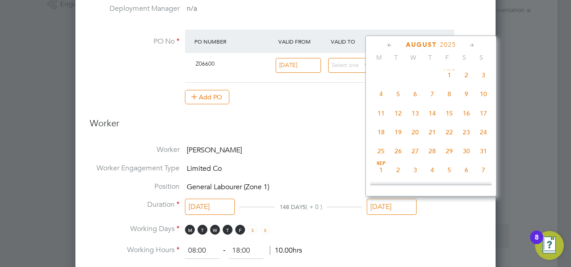
click at [479, 153] on span "31" at bounding box center [483, 150] width 17 height 17
type input "[DATE]"
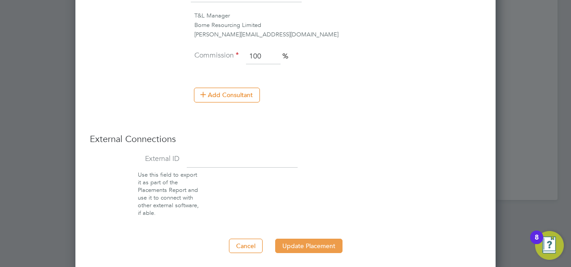
click at [306, 243] on button "Update Placement" at bounding box center [308, 245] width 67 height 14
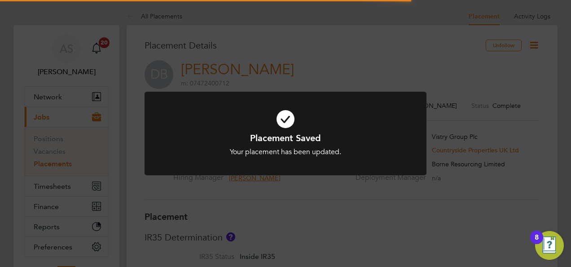
click at [323, 31] on div "Placement Saved Your placement has been updated. Cancel Okay" at bounding box center [285, 133] width 571 height 267
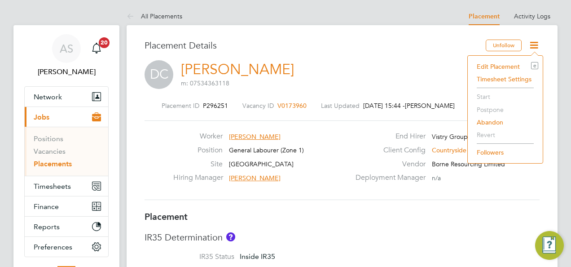
click at [502, 69] on li "Edit Placement e" at bounding box center [505, 66] width 66 height 13
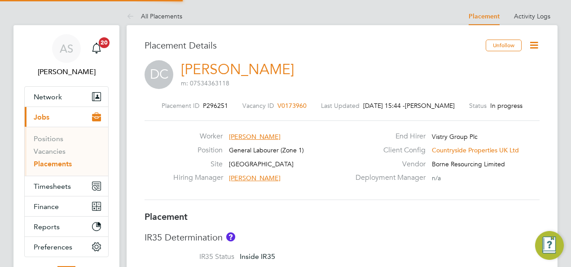
type input "Stephen O'Donoghue"
type input "23 Jun 2025"
type input "30 Sep 2025"
type input "08:00"
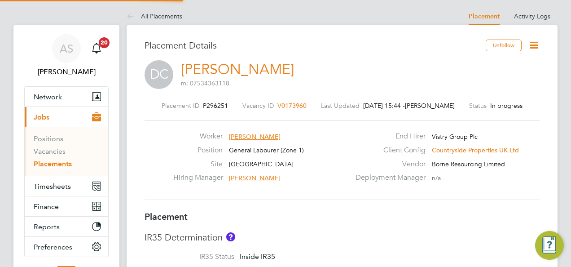
type input "18:00"
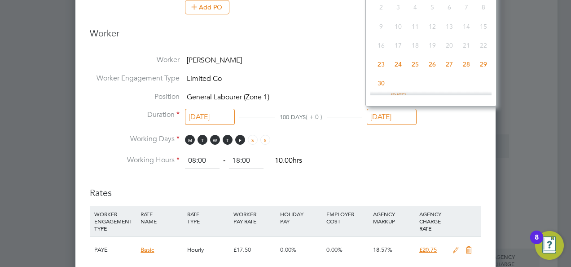
click at [396, 114] on input "30 Sep 2025" at bounding box center [392, 117] width 50 height 17
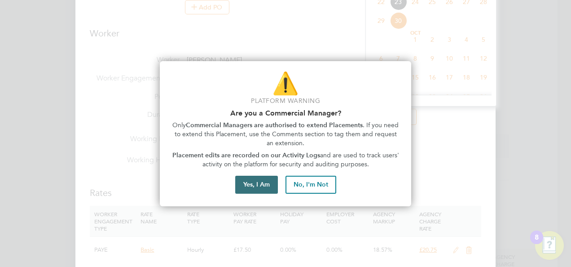
click at [257, 180] on button "Yes, I Am" at bounding box center [256, 185] width 43 height 18
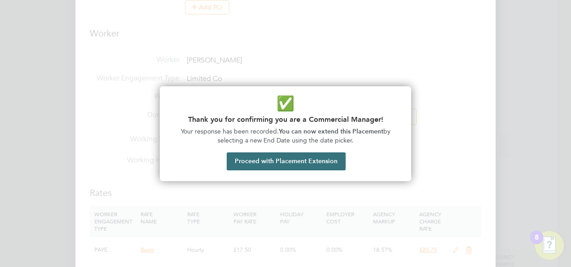
click at [301, 166] on button "Proceed with Placement Extension" at bounding box center [286, 161] width 119 height 18
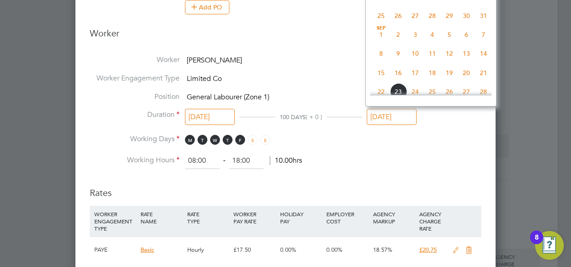
click at [486, 56] on span "14" at bounding box center [483, 53] width 17 height 17
type input "[DATE]"
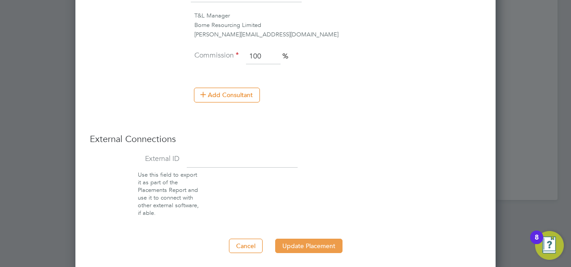
click at [315, 246] on button "Update Placement" at bounding box center [308, 245] width 67 height 14
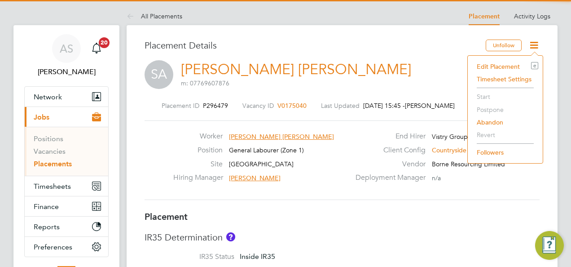
click at [499, 67] on li "Edit Placement e" at bounding box center [505, 66] width 66 height 13
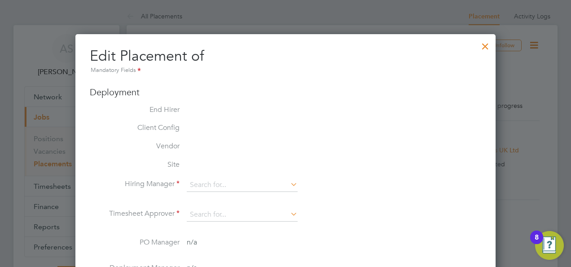
type input "[PERSON_NAME]"
type input "[DATE]"
type input "08:00"
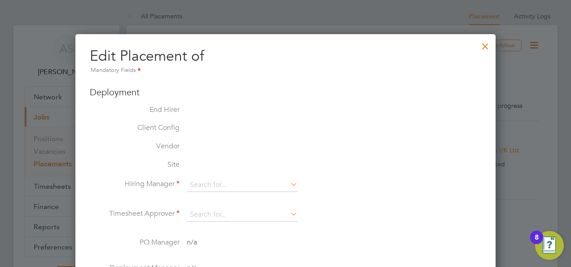
type input "18:00"
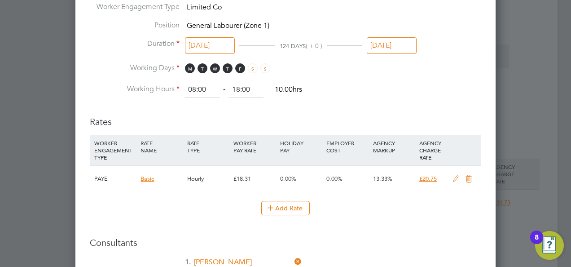
click at [398, 40] on input "[DATE]" at bounding box center [392, 45] width 50 height 17
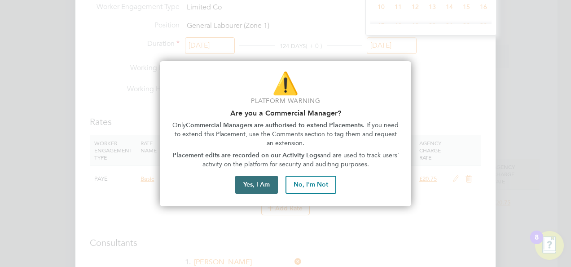
click at [260, 186] on button "Yes, I Am" at bounding box center [256, 185] width 43 height 18
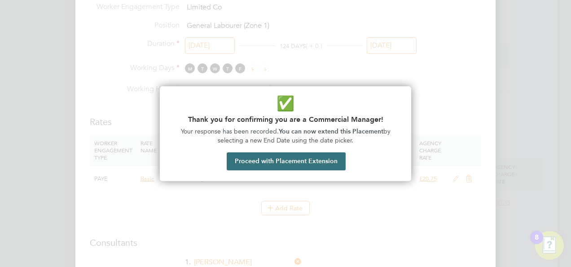
click at [311, 154] on button "Proceed with Placement Extension" at bounding box center [286, 161] width 119 height 18
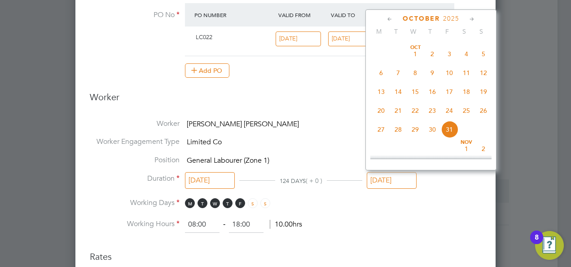
click at [484, 77] on span "12" at bounding box center [483, 72] width 17 height 17
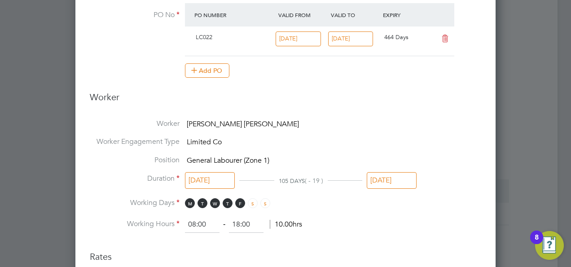
click at [384, 179] on input "[DATE]" at bounding box center [392, 180] width 50 height 17
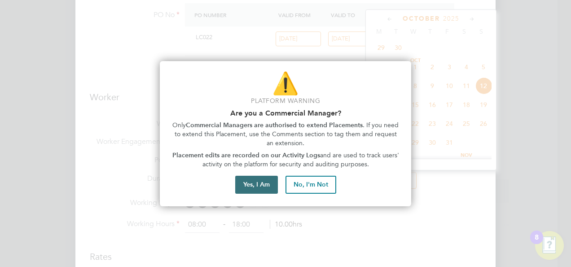
click at [259, 185] on button "Yes, I Am" at bounding box center [256, 185] width 43 height 18
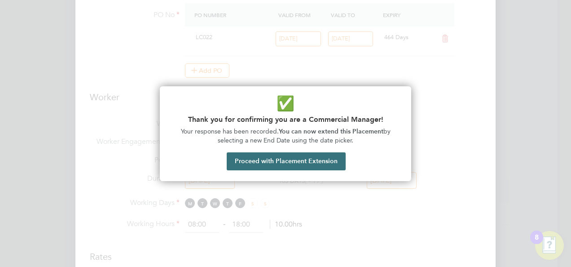
click at [322, 161] on button "Proceed with Placement Extension" at bounding box center [286, 161] width 119 height 18
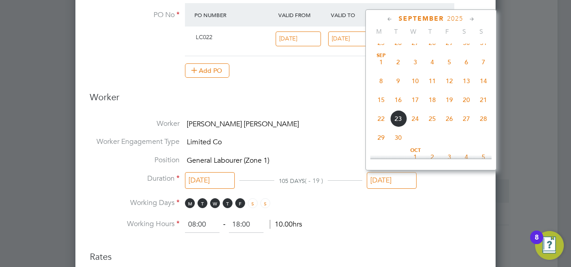
click at [484, 82] on span "14" at bounding box center [483, 80] width 17 height 17
type input "14 Sep 2025"
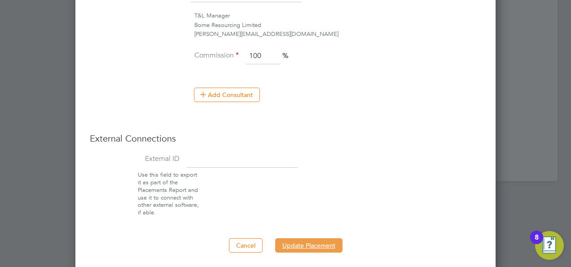
click at [302, 238] on button "Update Placement" at bounding box center [308, 245] width 67 height 14
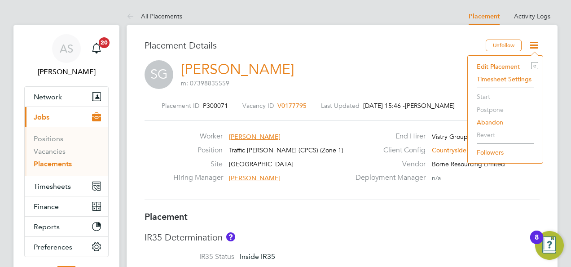
click at [492, 67] on li "Edit Placement e" at bounding box center [505, 66] width 66 height 13
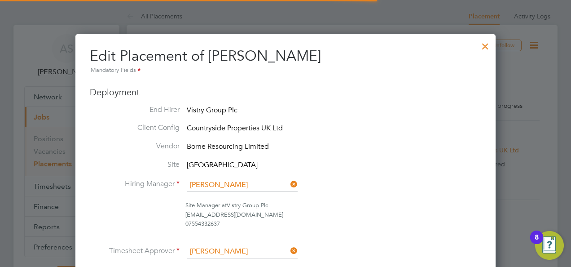
scroll to position [4, 4]
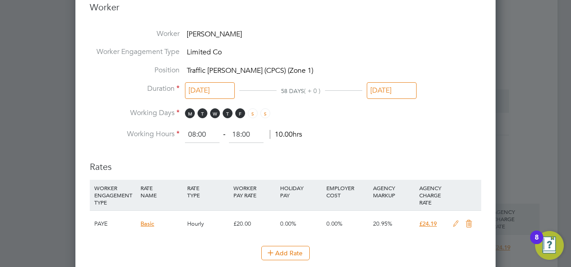
click at [400, 76] on li "Position Traffic Marshall (CPCS) (Zone 1)" at bounding box center [285, 75] width 391 height 18
click at [401, 85] on input "[DATE]" at bounding box center [392, 90] width 50 height 17
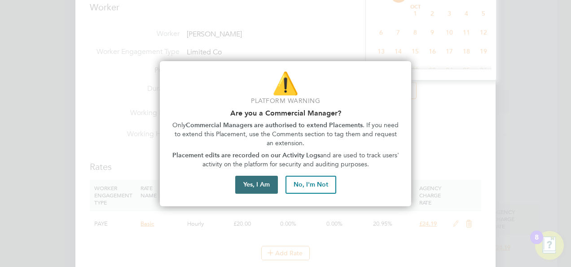
click at [254, 184] on button "Yes, I Am" at bounding box center [256, 185] width 43 height 18
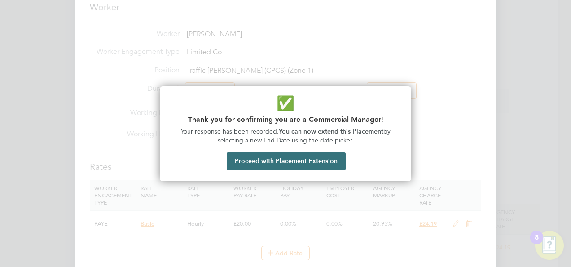
click at [309, 160] on button "Proceed with Placement Extension" at bounding box center [286, 161] width 119 height 18
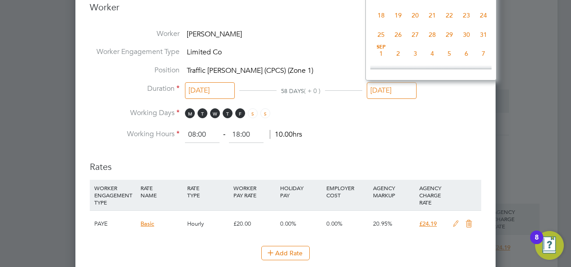
click at [482, 57] on span "7" at bounding box center [483, 53] width 17 height 17
type input "07 Sep 2025"
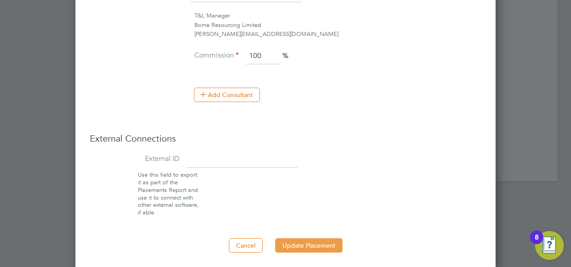
click at [325, 248] on button "Update Placement" at bounding box center [308, 245] width 67 height 14
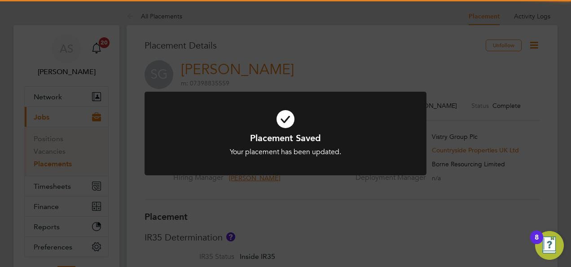
click at [342, 24] on div "Placement Saved Your placement has been updated. Cancel Okay" at bounding box center [285, 133] width 571 height 267
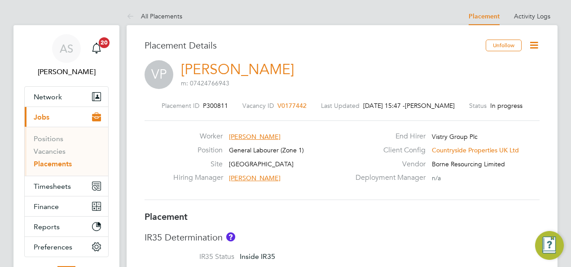
click at [532, 44] on icon at bounding box center [533, 45] width 11 height 11
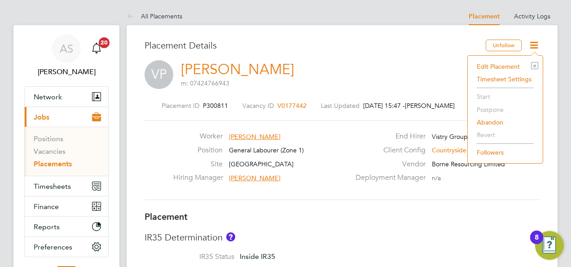
click at [503, 65] on li "Edit Placement e" at bounding box center [505, 66] width 66 height 13
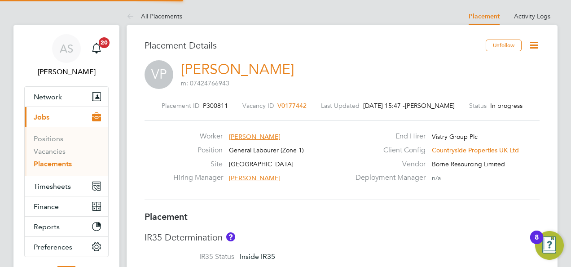
type input "[PERSON_NAME]"
type input "[DATE]"
type input "08:00"
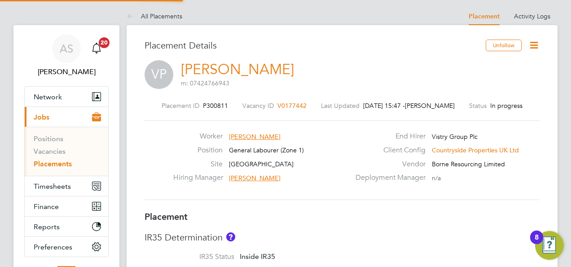
type input "18:00"
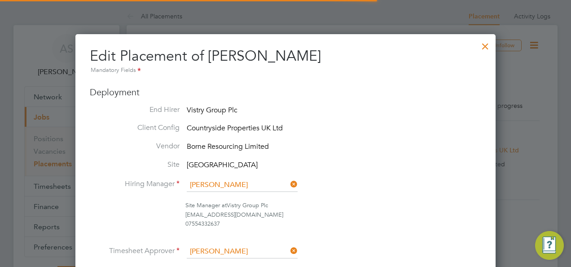
scroll to position [4, 4]
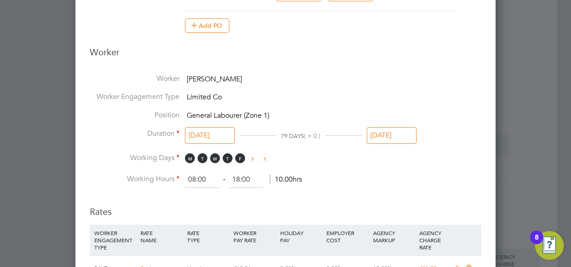
click at [400, 131] on input "[DATE]" at bounding box center [392, 135] width 50 height 17
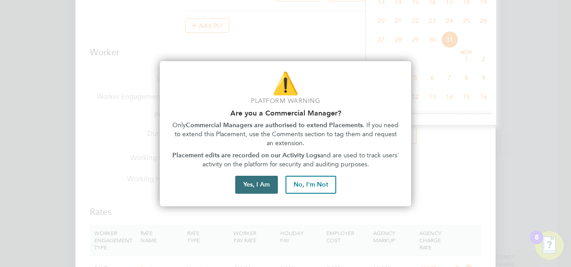
click at [253, 182] on button "Yes, I Am" at bounding box center [256, 185] width 43 height 18
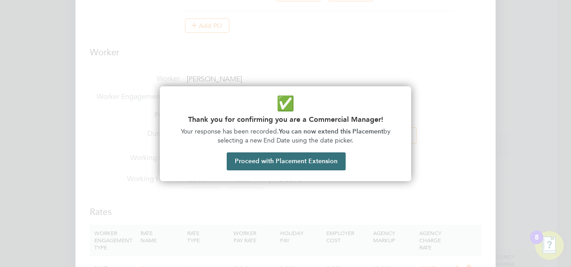
click at [318, 163] on button "Proceed with Placement Extension" at bounding box center [286, 161] width 119 height 18
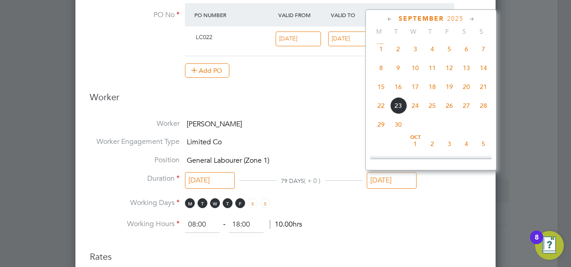
click at [485, 68] on span "14" at bounding box center [483, 67] width 17 height 17
type input "[DATE]"
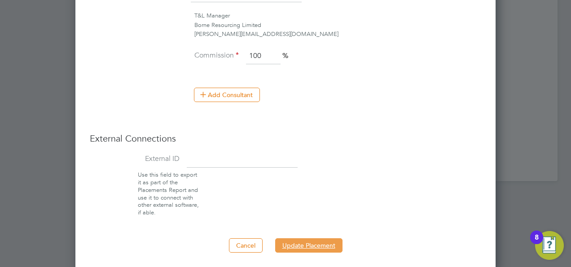
click at [304, 238] on button "Update Placement" at bounding box center [308, 245] width 67 height 14
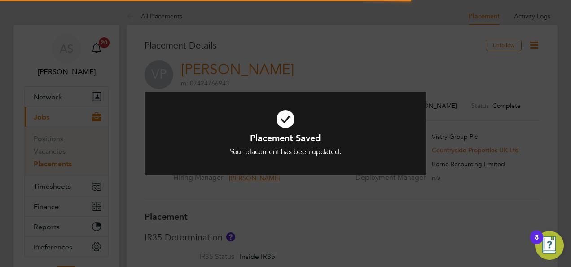
drag, startPoint x: 356, startPoint y: 53, endPoint x: 380, endPoint y: 2, distance: 56.3
click at [356, 53] on div "Placement Saved Your placement has been updated. Cancel Okay" at bounding box center [285, 133] width 571 height 267
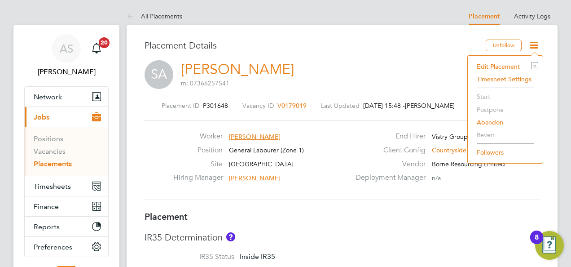
click at [505, 66] on li "Edit Placement e" at bounding box center [505, 66] width 66 height 13
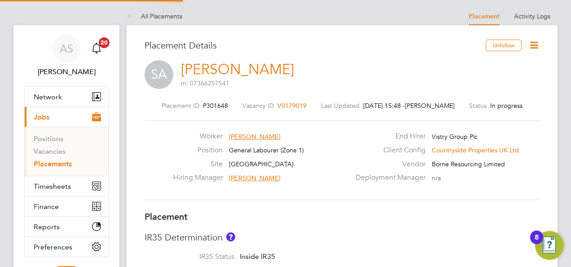
type input "[PERSON_NAME]"
type input "[DATE]"
type input "08:00"
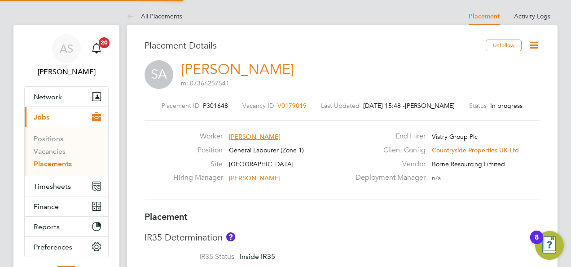
type input "18:00"
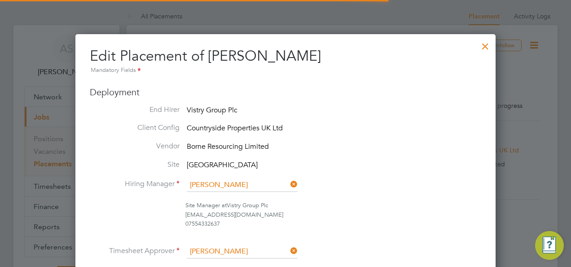
scroll to position [4, 4]
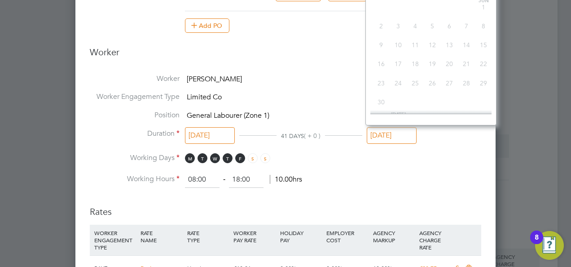
click at [394, 134] on input "[DATE]" at bounding box center [392, 135] width 50 height 17
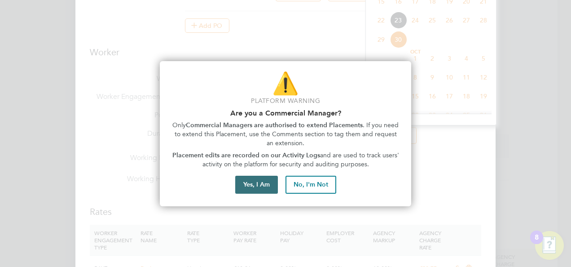
click at [251, 186] on button "Yes, I Am" at bounding box center [256, 185] width 43 height 18
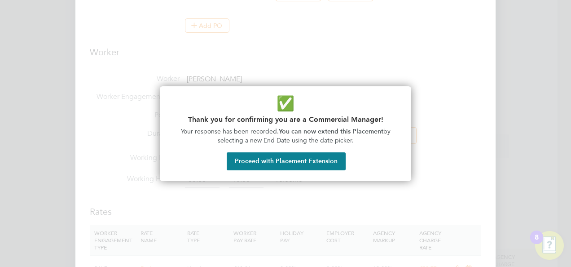
click at [266, 148] on div "✅ Thank you for confirming you are a Commercial Manager! Your response has been…" at bounding box center [285, 133] width 251 height 95
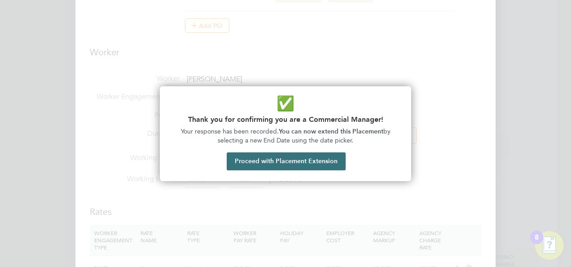
click at [270, 160] on button "Proceed with Placement Extension" at bounding box center [286, 161] width 119 height 18
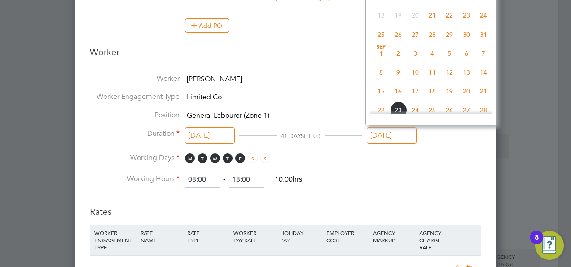
click at [483, 56] on span "7" at bounding box center [483, 53] width 17 height 17
type input "[DATE]"
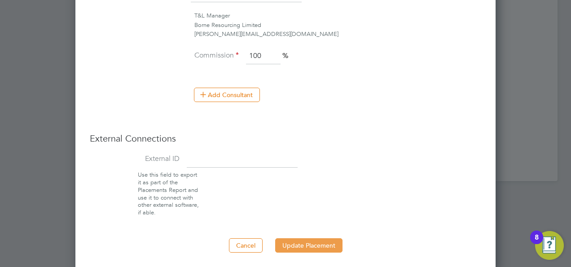
click at [319, 239] on button "Update Placement" at bounding box center [308, 245] width 67 height 14
